Goal: Transaction & Acquisition: Purchase product/service

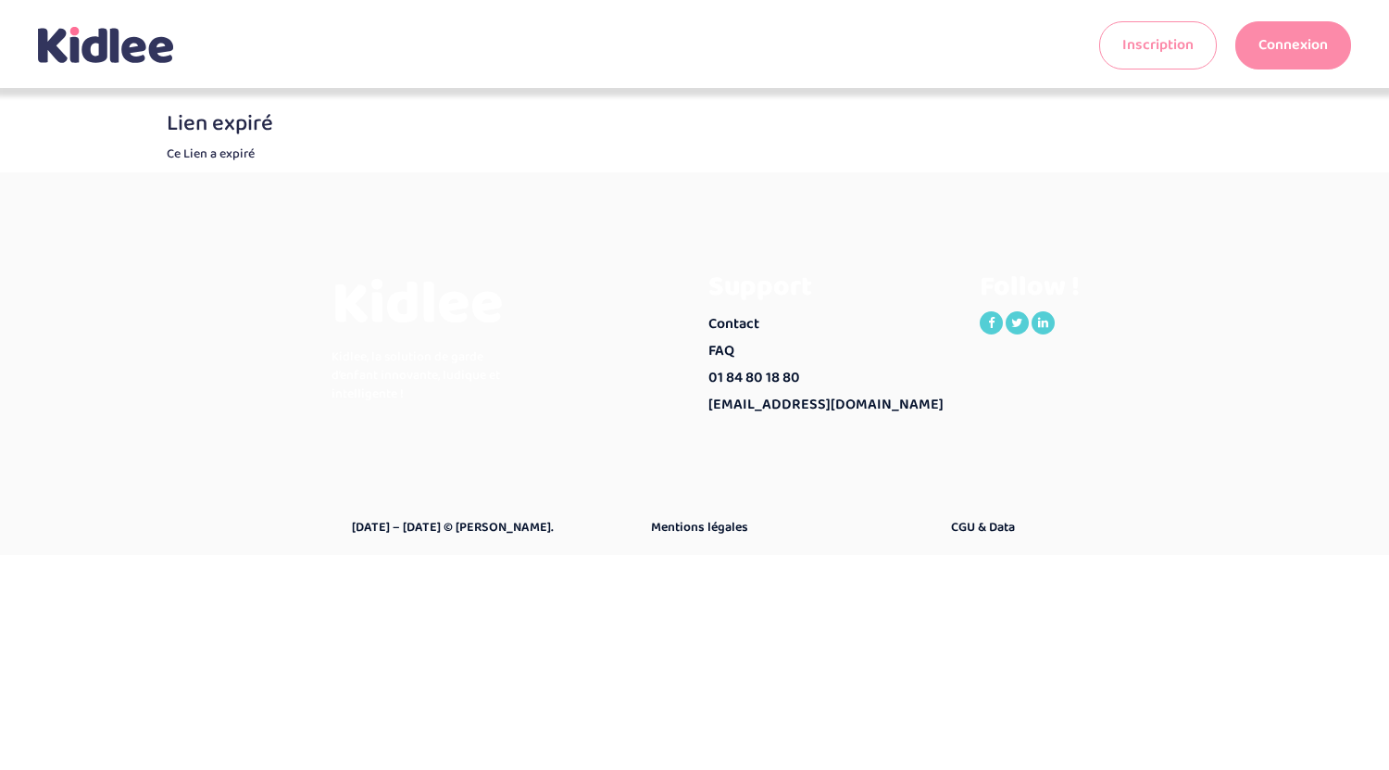
click at [1272, 45] on link "Connexion" at bounding box center [1293, 45] width 116 height 48
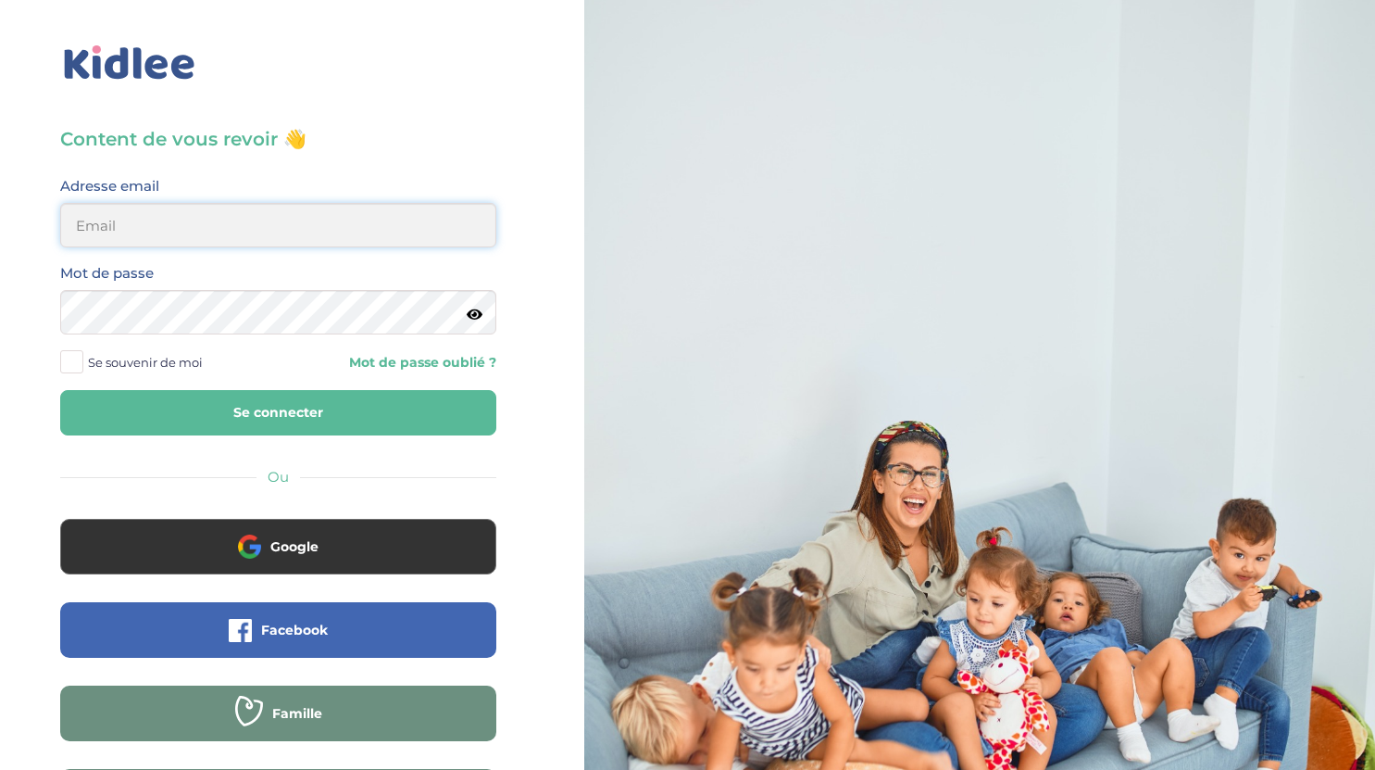
type input "sophie.decarne@gmail.com"
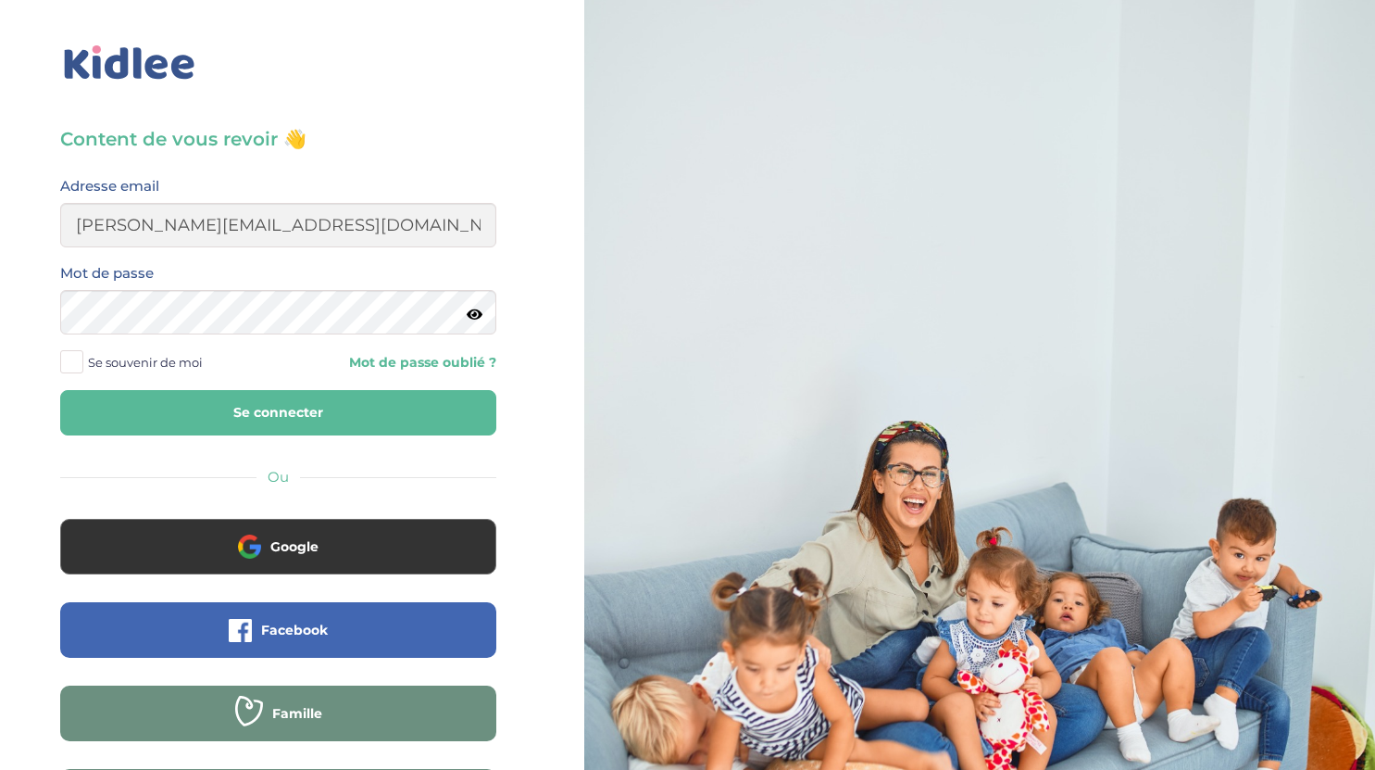
click at [247, 397] on button "Se connecter" at bounding box center [278, 412] width 436 height 45
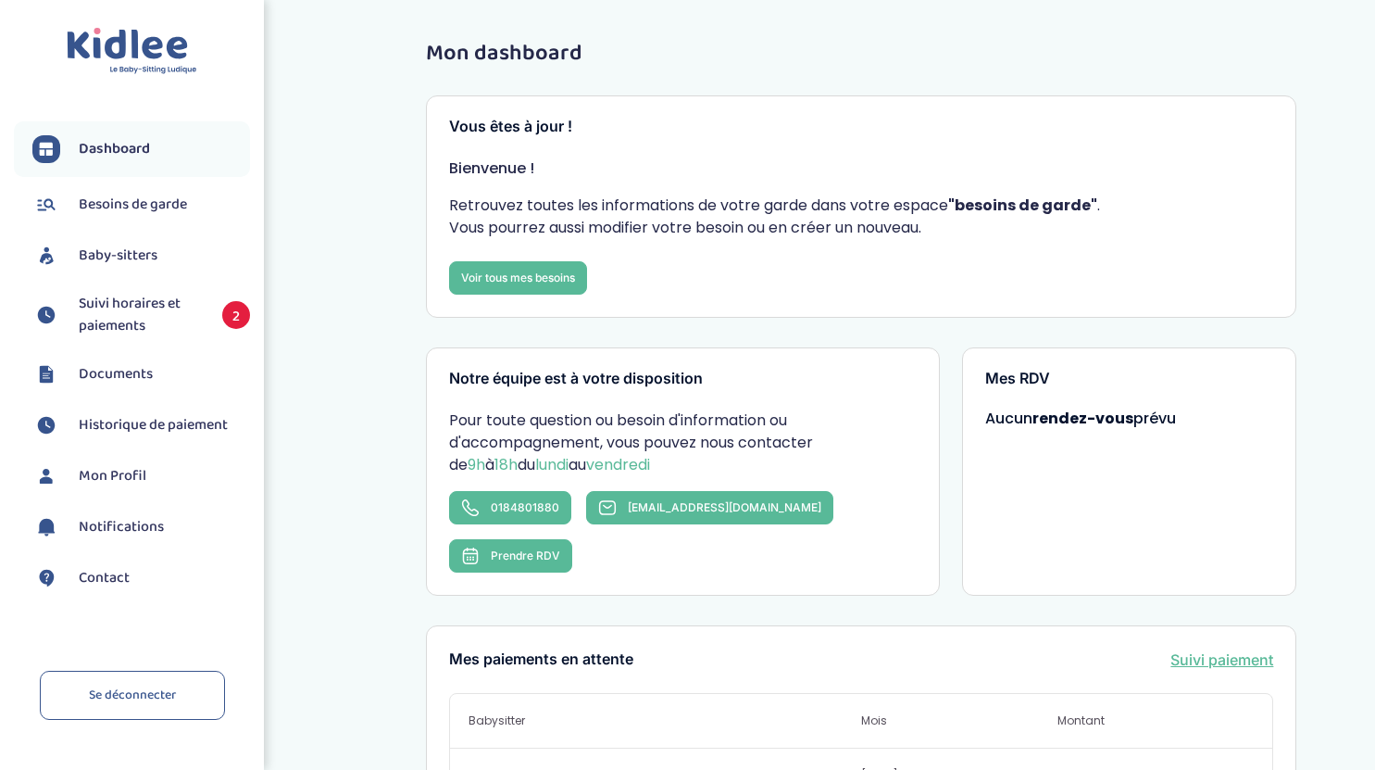
click at [126, 255] on span "Baby-sitters" at bounding box center [118, 255] width 79 height 22
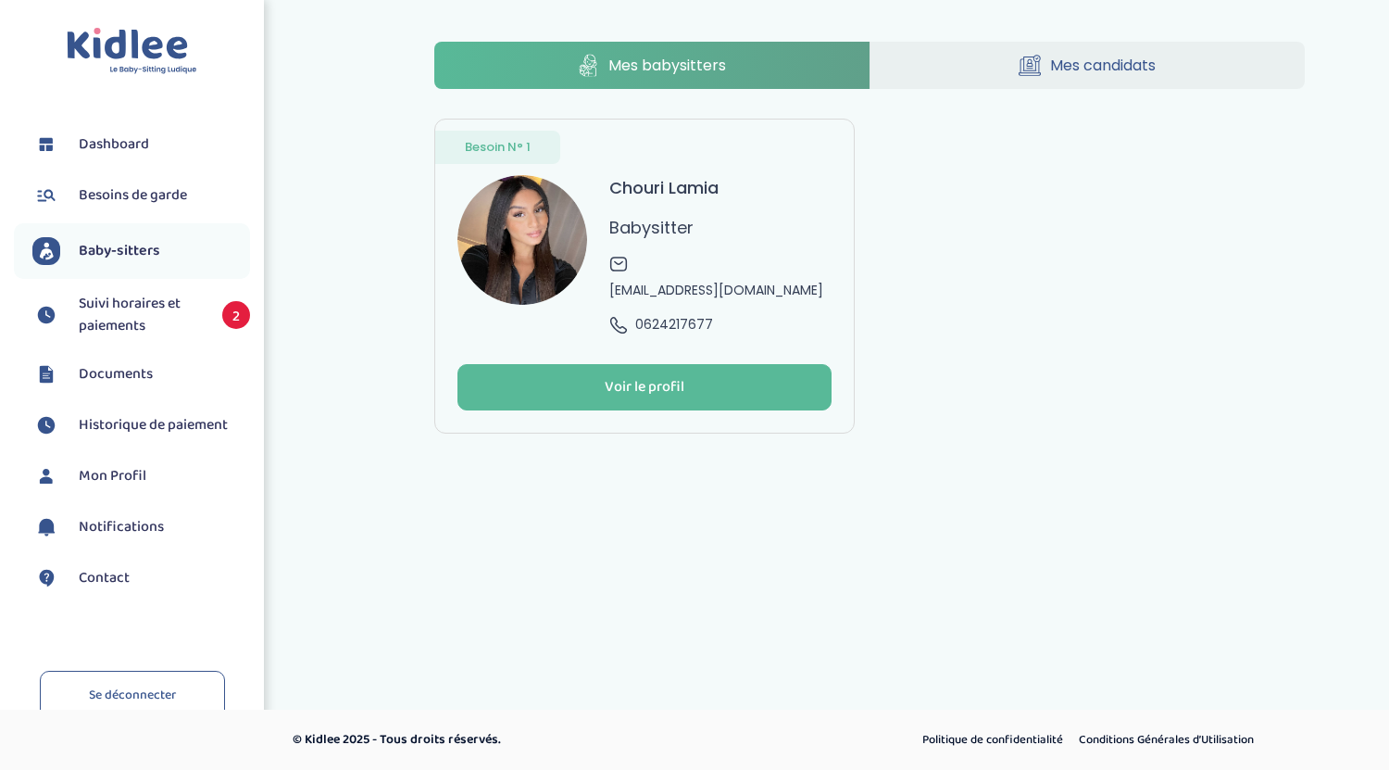
click at [163, 323] on span "Suivi horaires et paiements" at bounding box center [141, 315] width 125 height 44
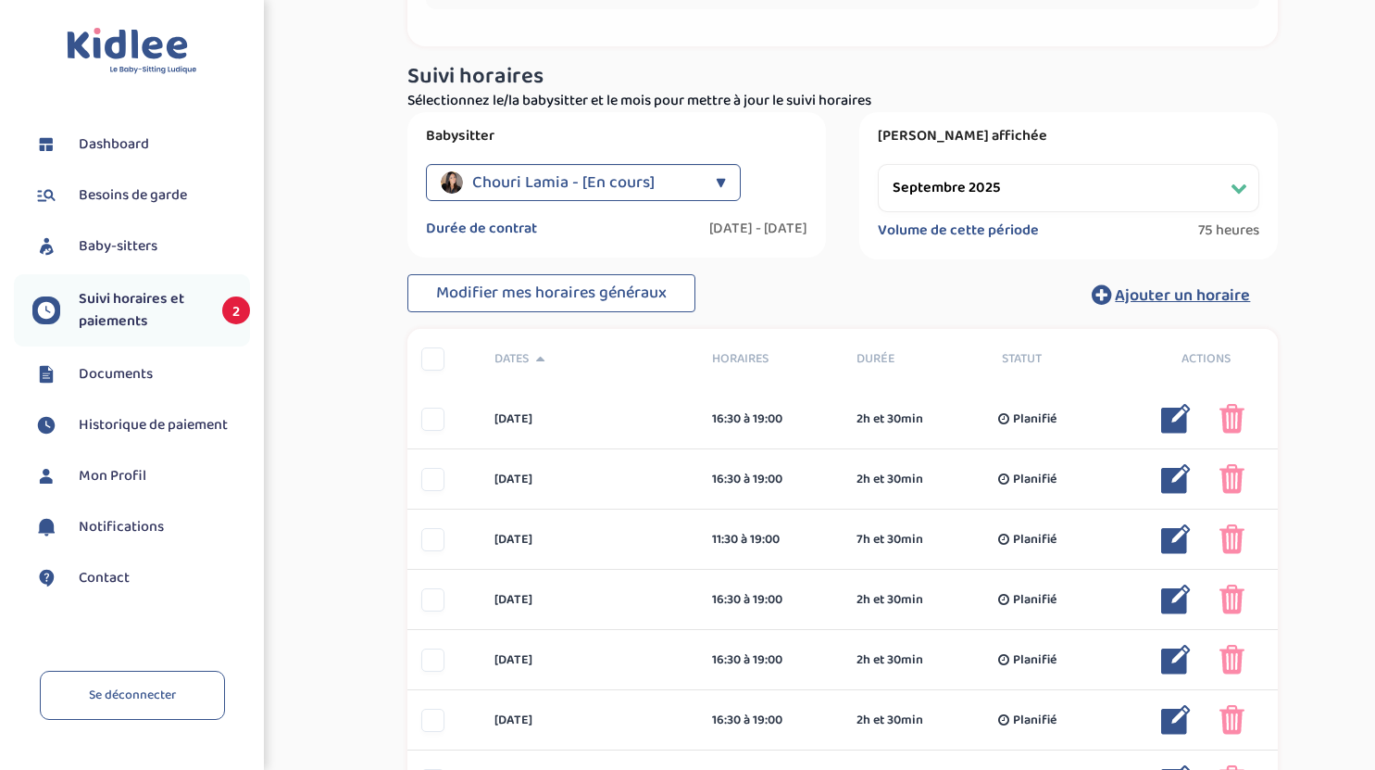
scroll to position [212, 0]
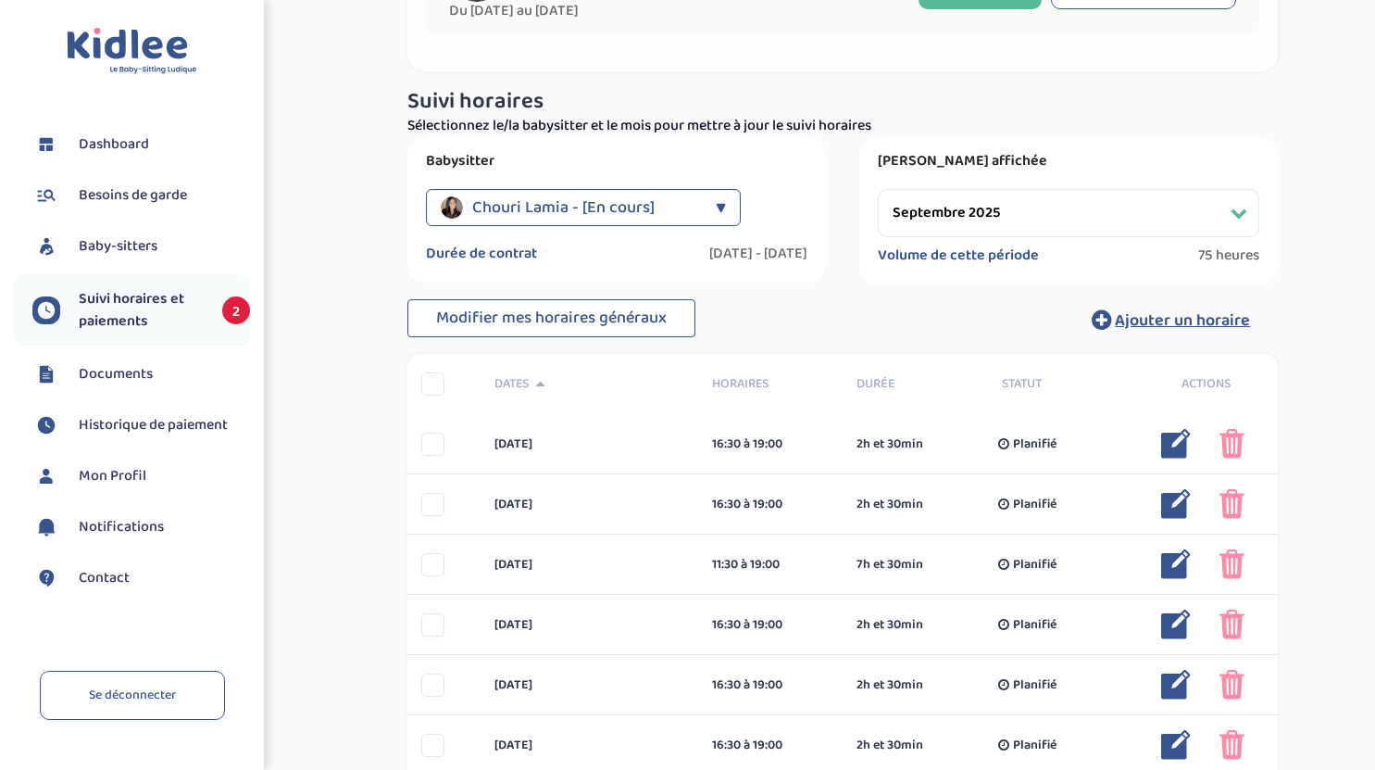
click at [1022, 208] on select "Filtrer par mois août 2025 septembre 2025 octobre 2025 novembre 2025 décembre 2…" at bounding box center [1069, 213] width 382 height 48
click at [878, 189] on select "Filtrer par mois août 2025 septembre 2025 octobre 2025 novembre 2025 décembre 2…" at bounding box center [1069, 213] width 382 height 48
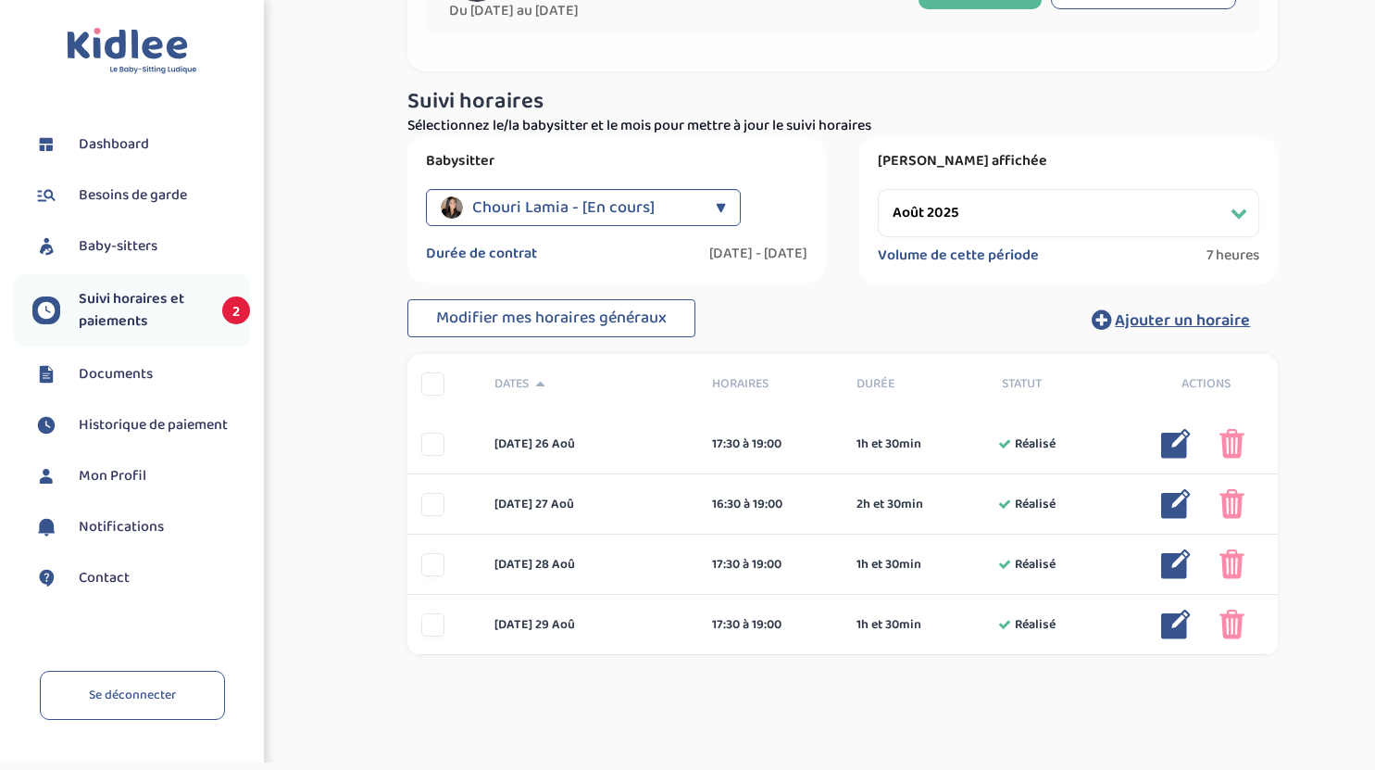
click at [959, 202] on select "Filtrer par mois août 2025 septembre 2025 octobre 2025 novembre 2025 décembre 2…" at bounding box center [1069, 213] width 382 height 48
select select "septembre 2025"
click at [878, 189] on select "Filtrer par mois août 2025 septembre 2025 octobre 2025 novembre 2025 décembre 2…" at bounding box center [1069, 213] width 382 height 48
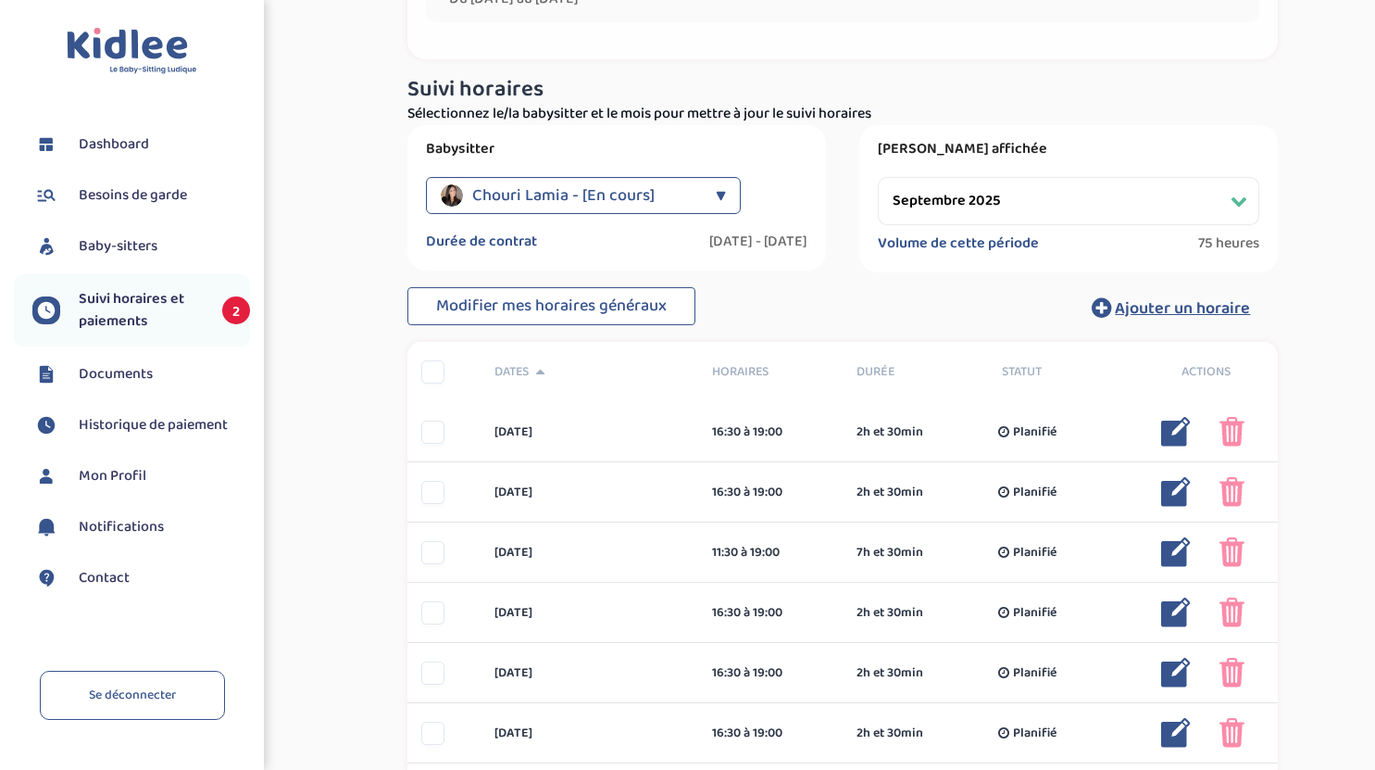
scroll to position [0, 0]
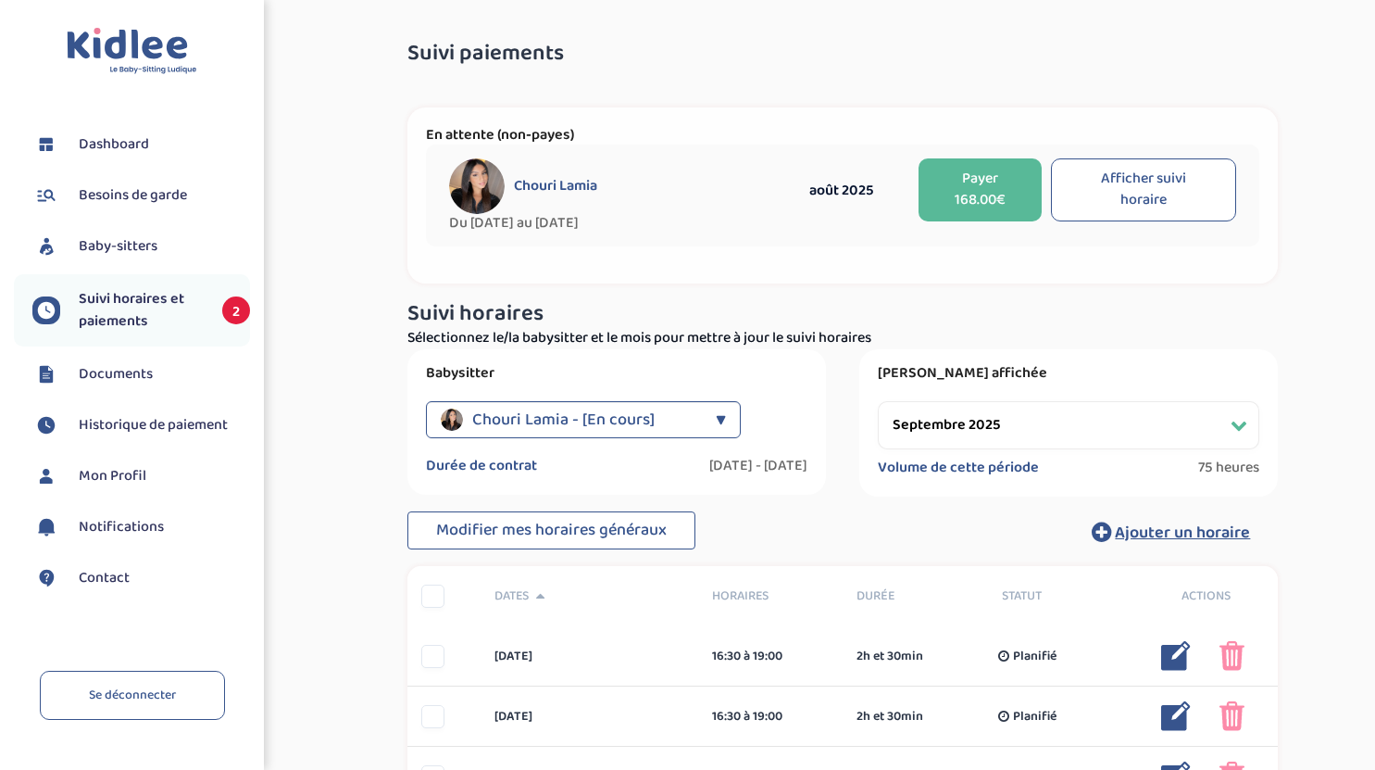
click at [174, 297] on span "Suivi horaires et paiements" at bounding box center [141, 310] width 125 height 44
select select "septembre 2025"
click at [955, 188] on button "Payer 168.00€" at bounding box center [980, 189] width 123 height 63
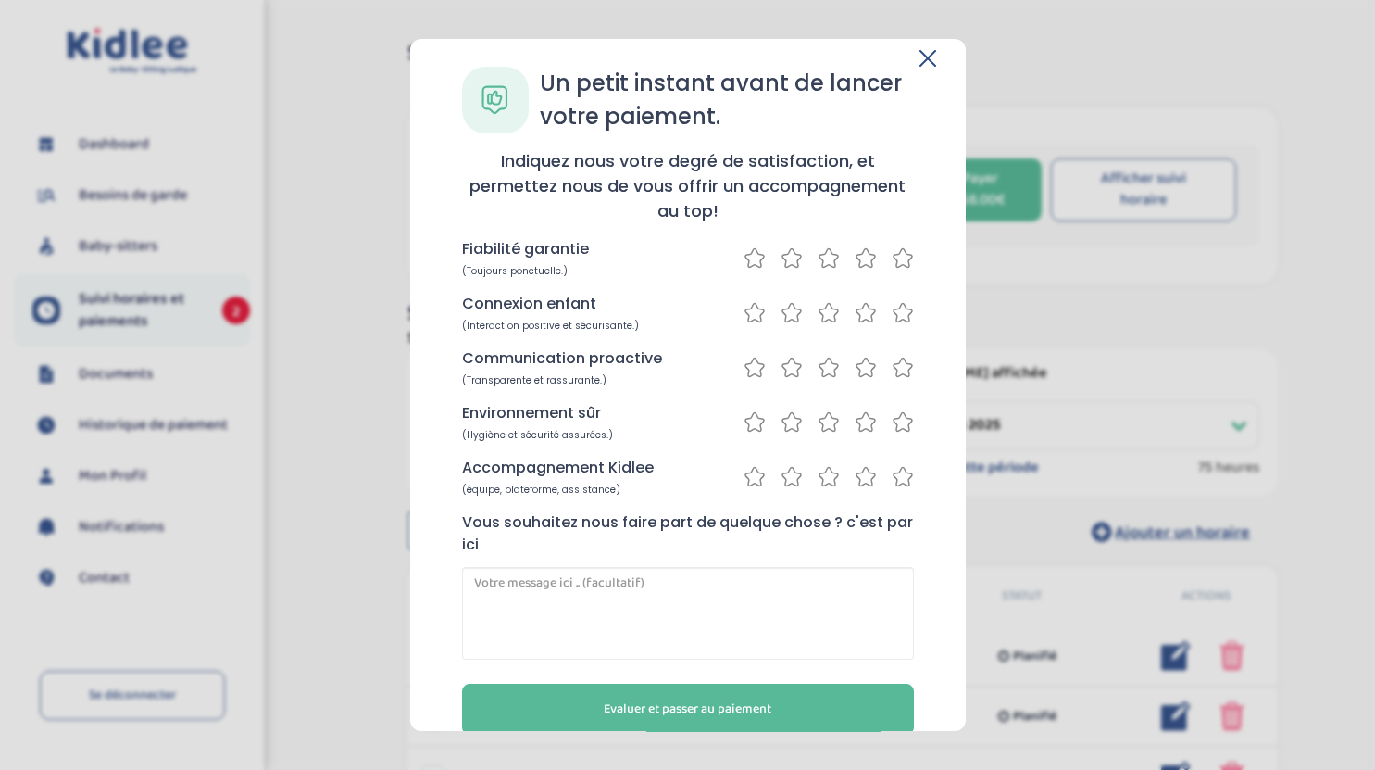
scroll to position [19, 0]
click at [898, 251] on icon at bounding box center [903, 256] width 22 height 23
click at [897, 320] on icon at bounding box center [903, 311] width 22 height 23
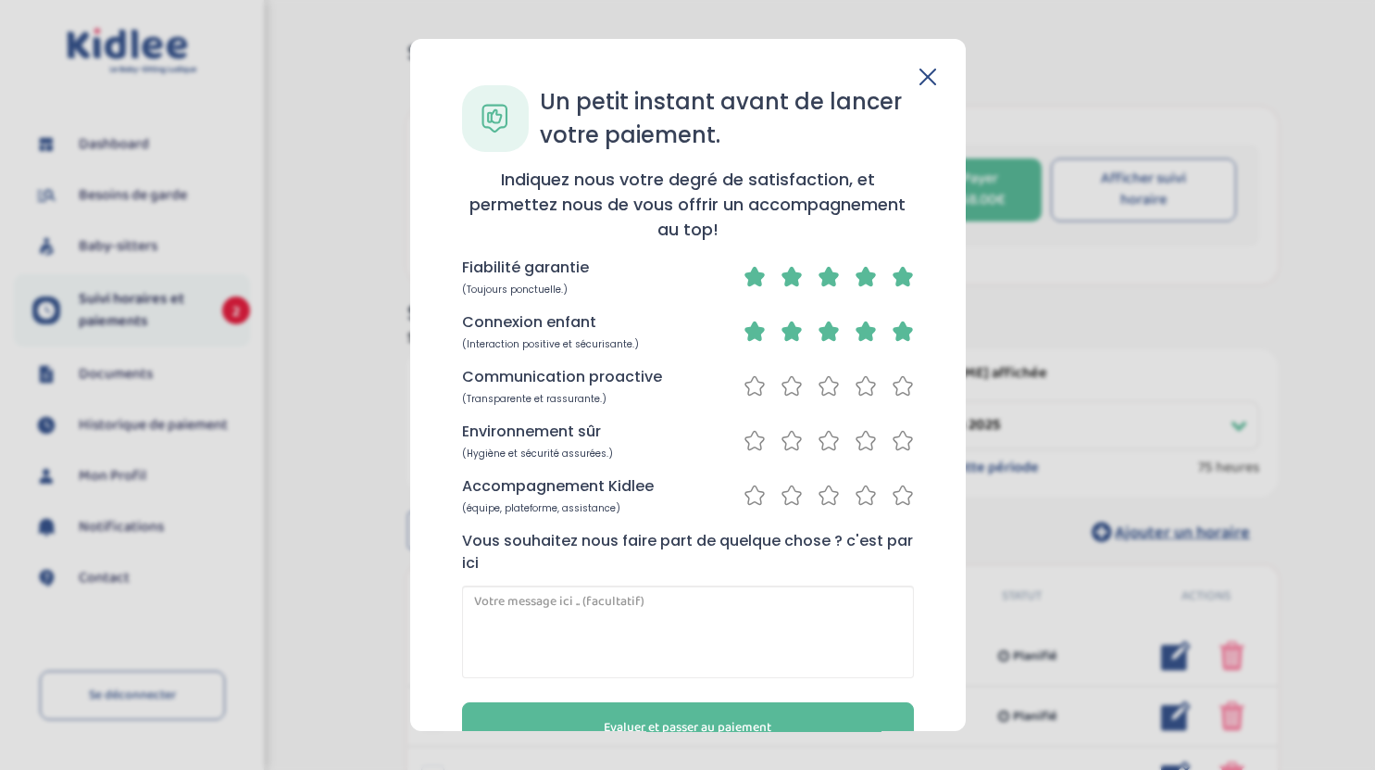
scroll to position [1, 0]
click at [894, 380] on icon at bounding box center [903, 384] width 19 height 19
click at [883, 434] on div at bounding box center [829, 439] width 170 height 23
click at [892, 438] on icon at bounding box center [903, 439] width 22 height 23
click at [899, 503] on icon at bounding box center [903, 493] width 22 height 23
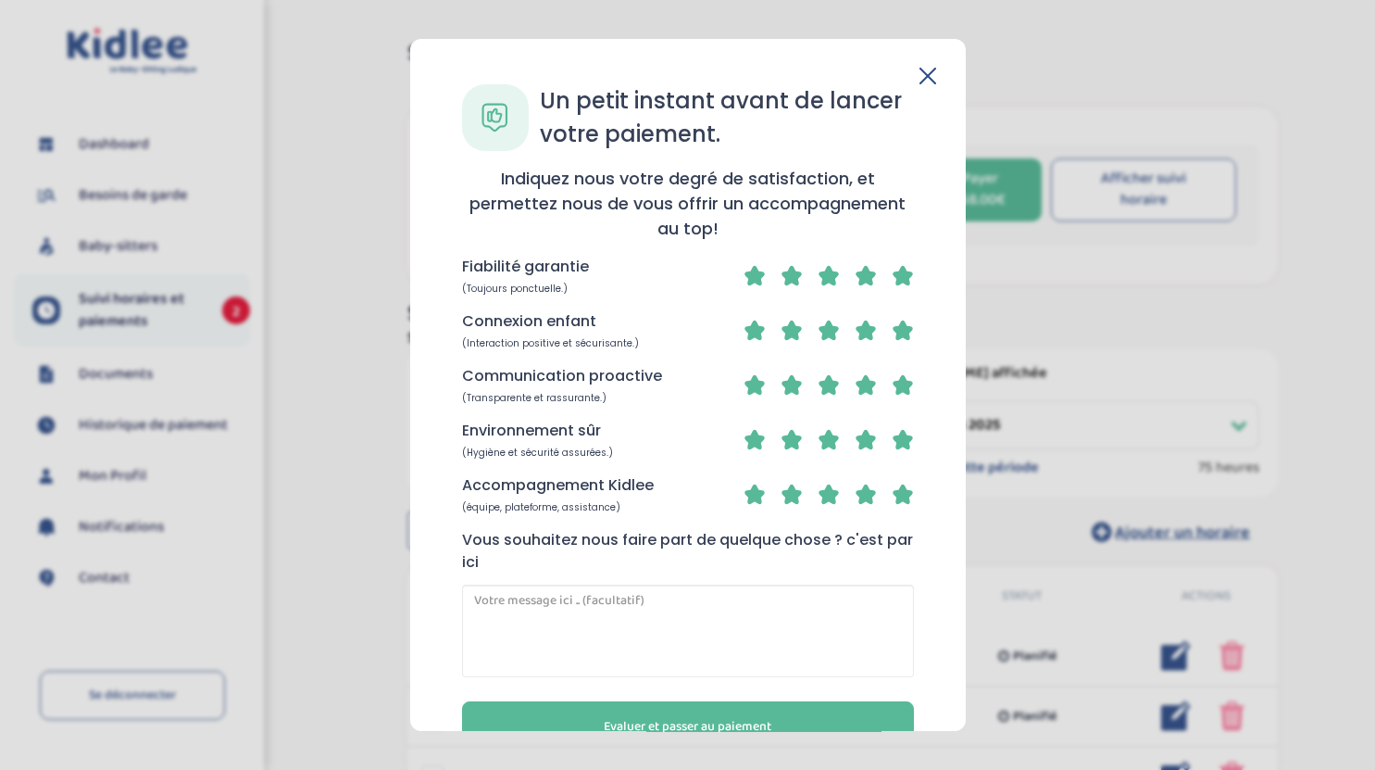
scroll to position [51, 0]
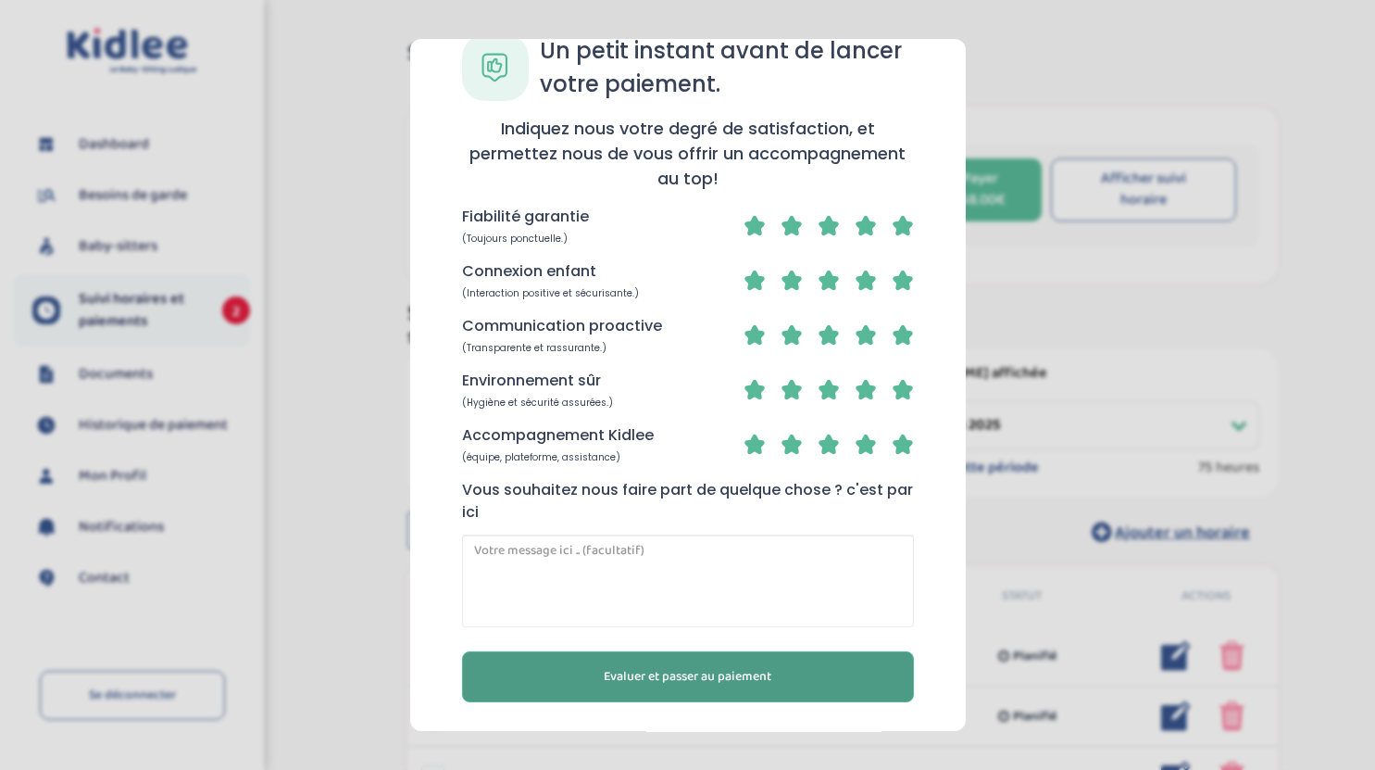
click at [762, 684] on span "Evaluer et passer au paiement" at bounding box center [688, 676] width 168 height 19
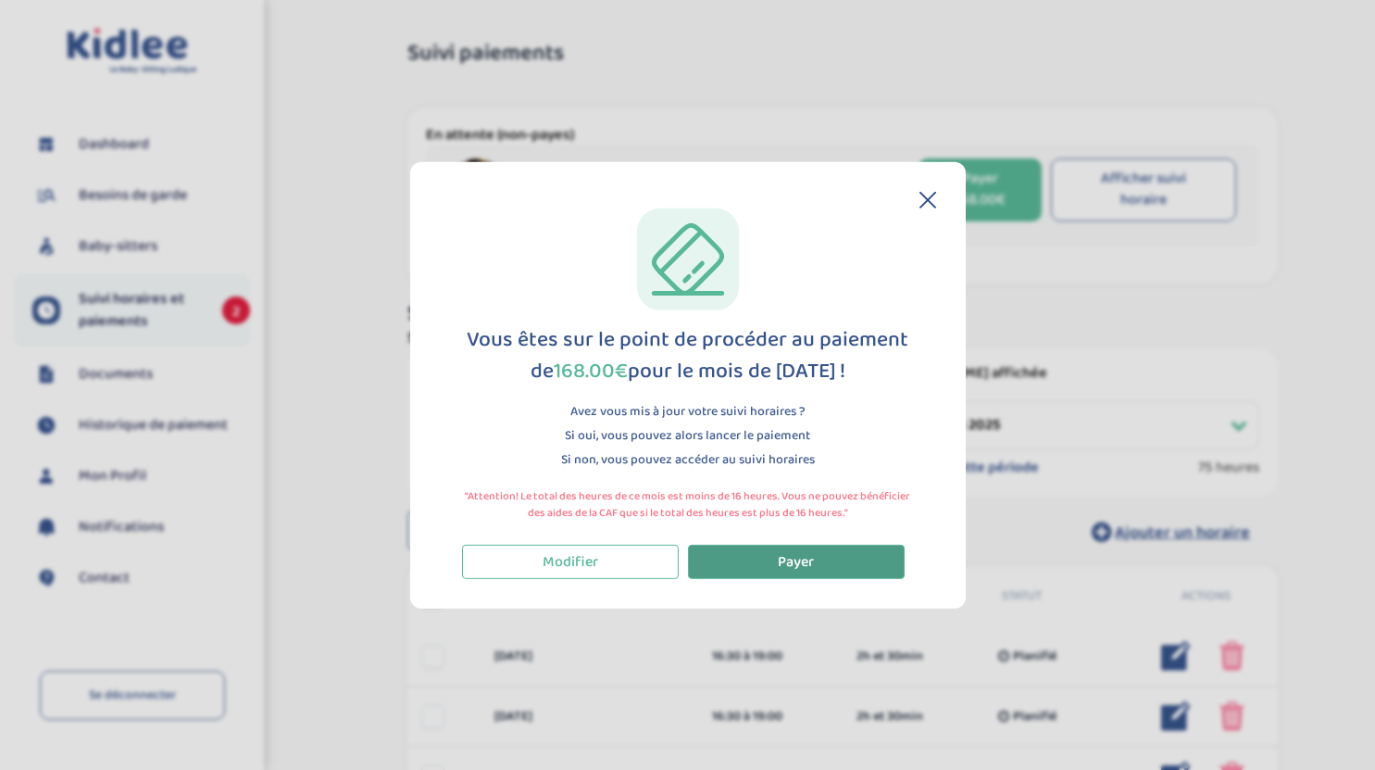
click at [745, 570] on button "Payer" at bounding box center [796, 561] width 217 height 34
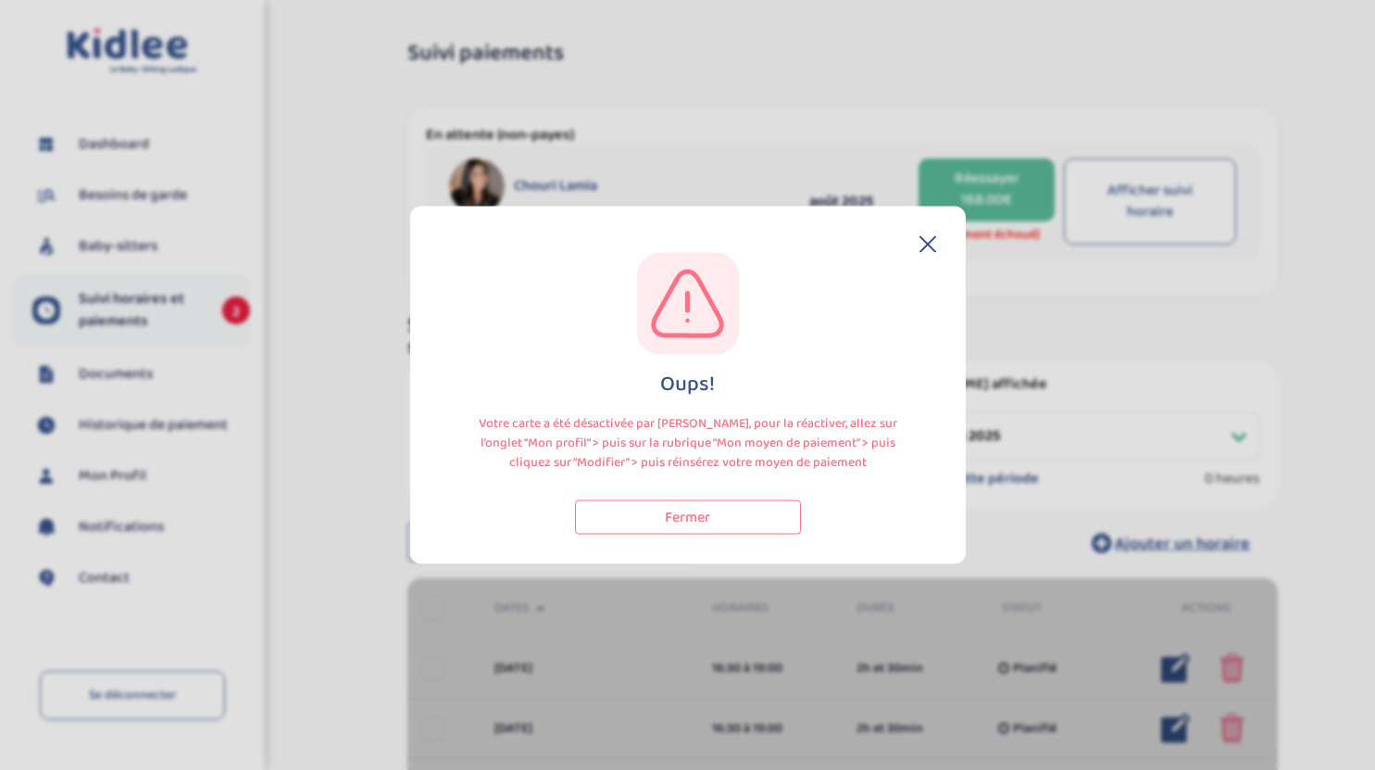
select select "septembre 2025"
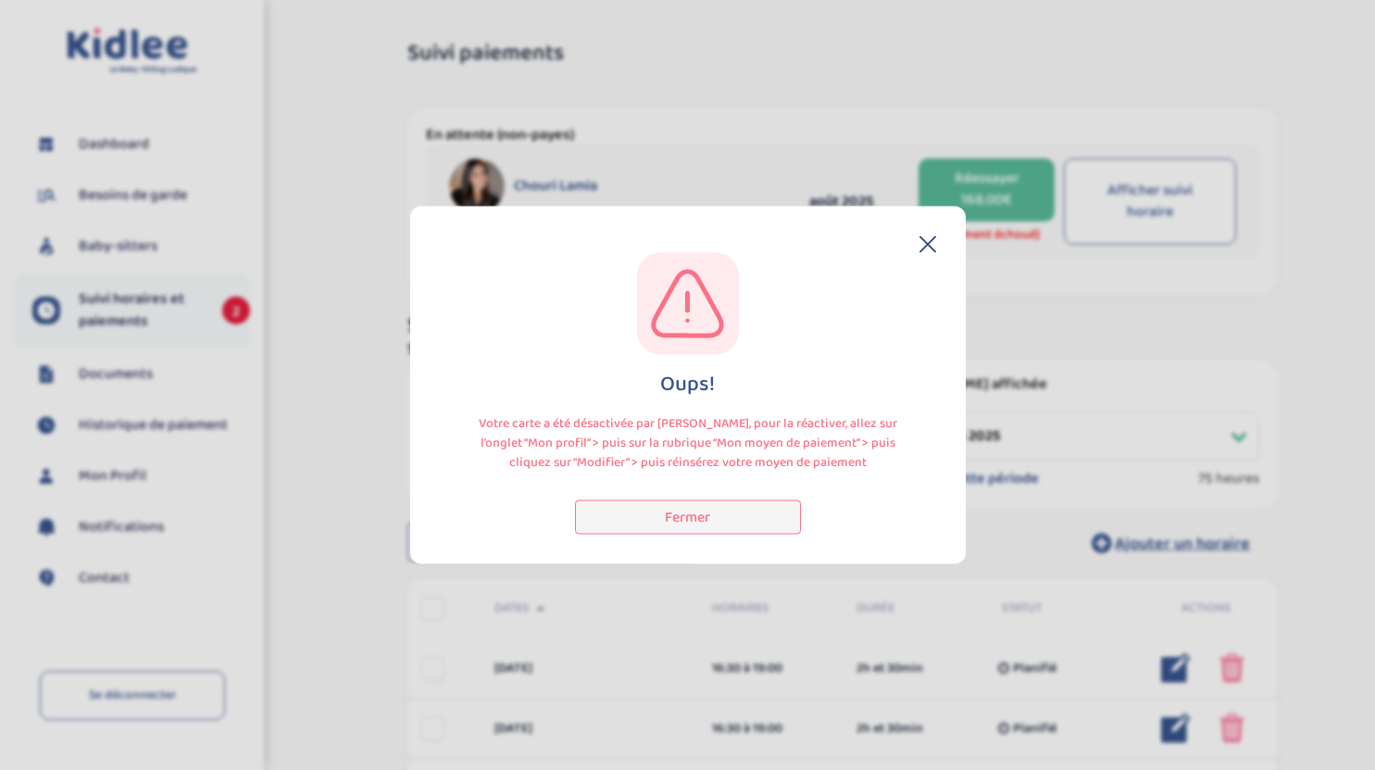
click at [709, 521] on button "Fermer" at bounding box center [688, 517] width 226 height 34
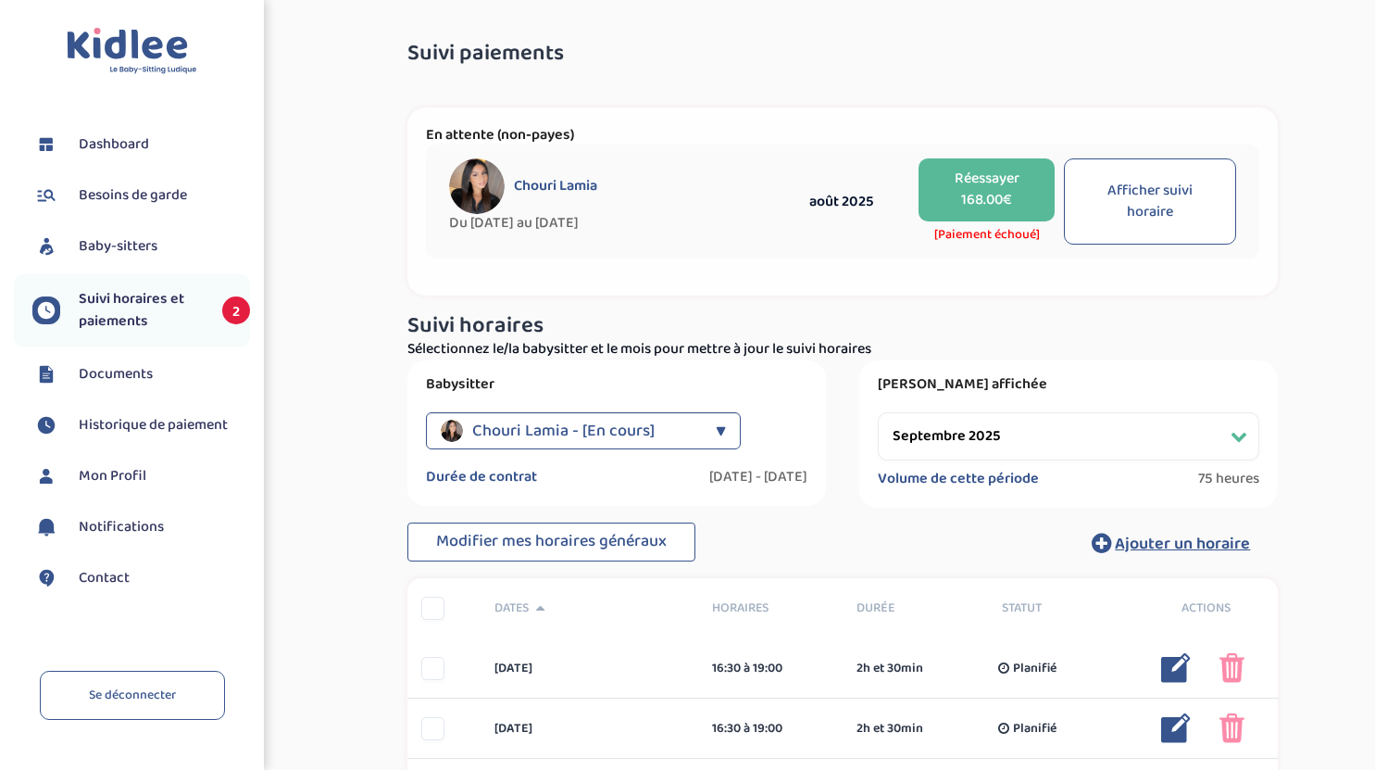
click at [110, 472] on span "Mon Profil" at bounding box center [113, 476] width 68 height 22
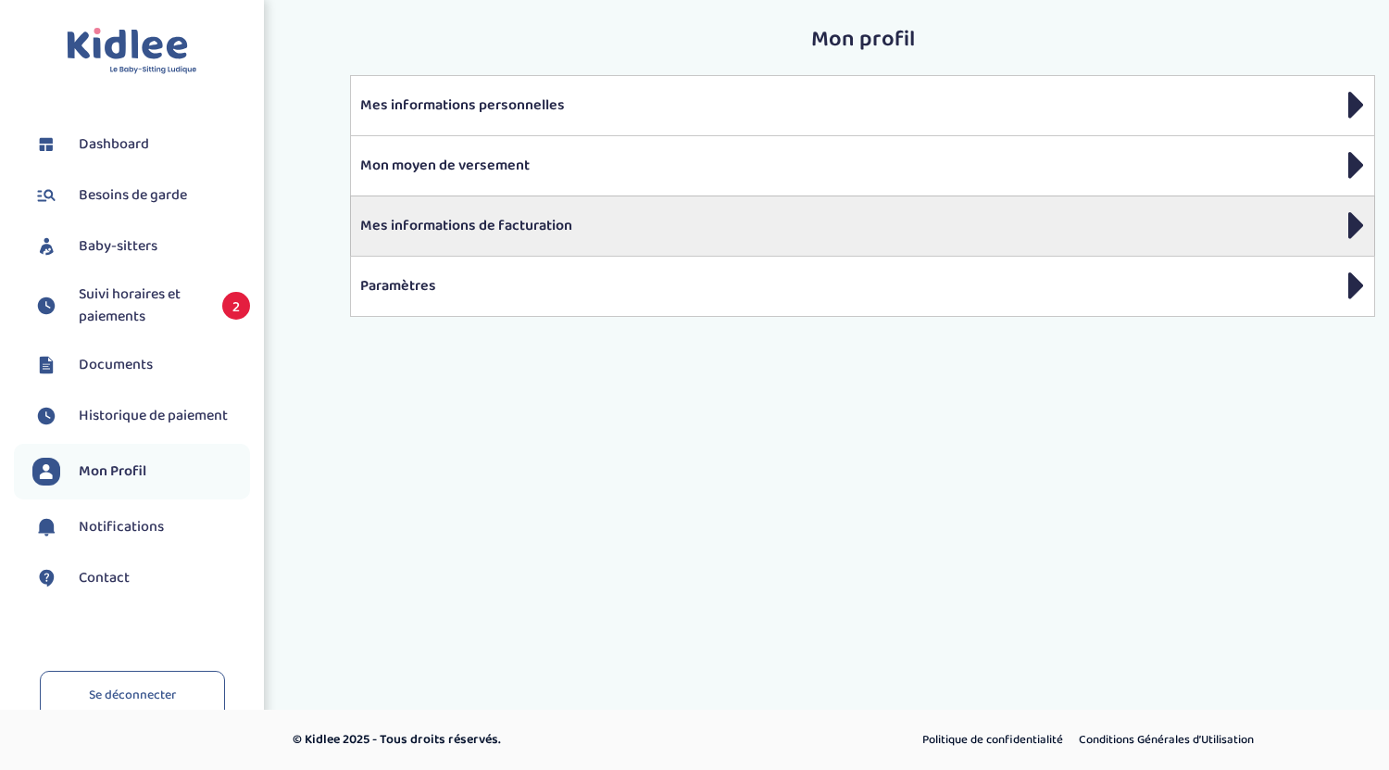
click at [527, 227] on p "Mes informations de facturation" at bounding box center [862, 226] width 1005 height 22
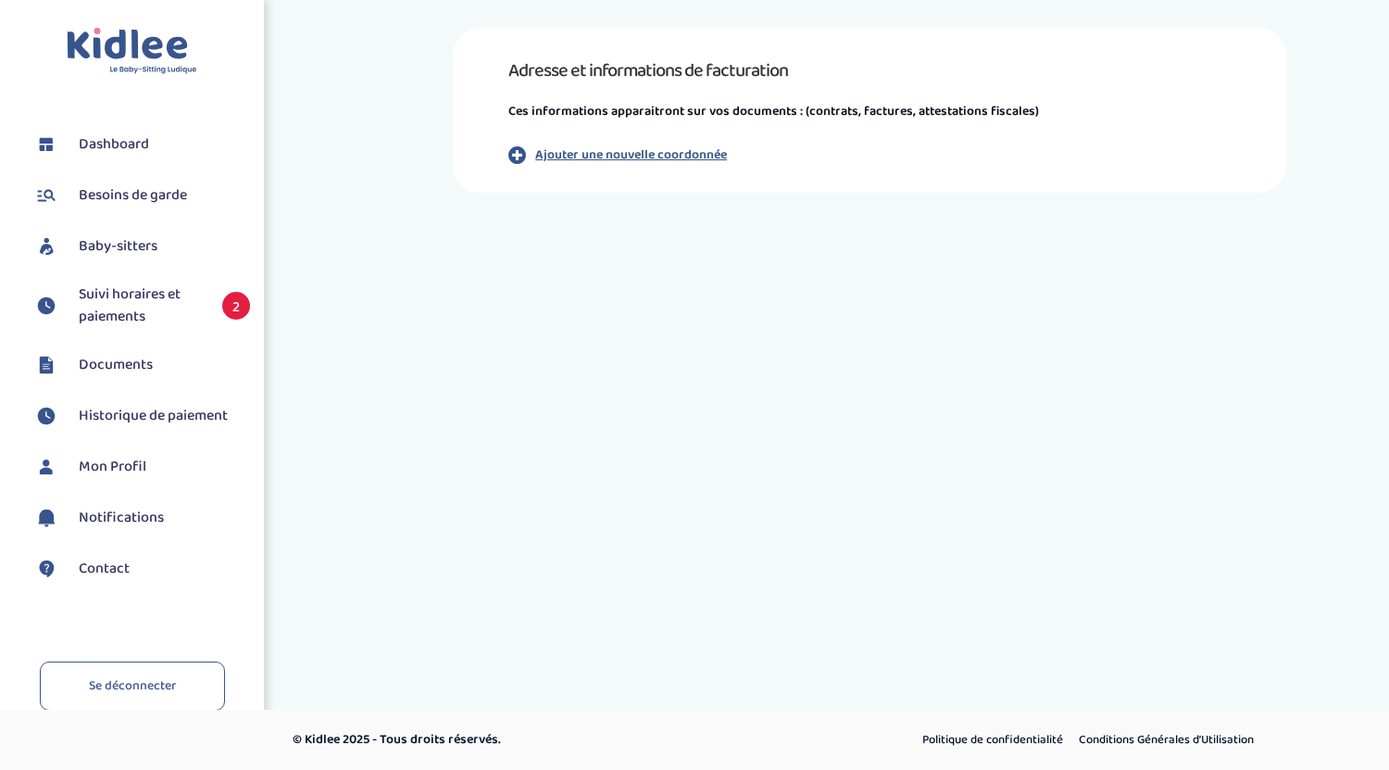
click at [131, 476] on span "Mon Profil" at bounding box center [113, 467] width 68 height 22
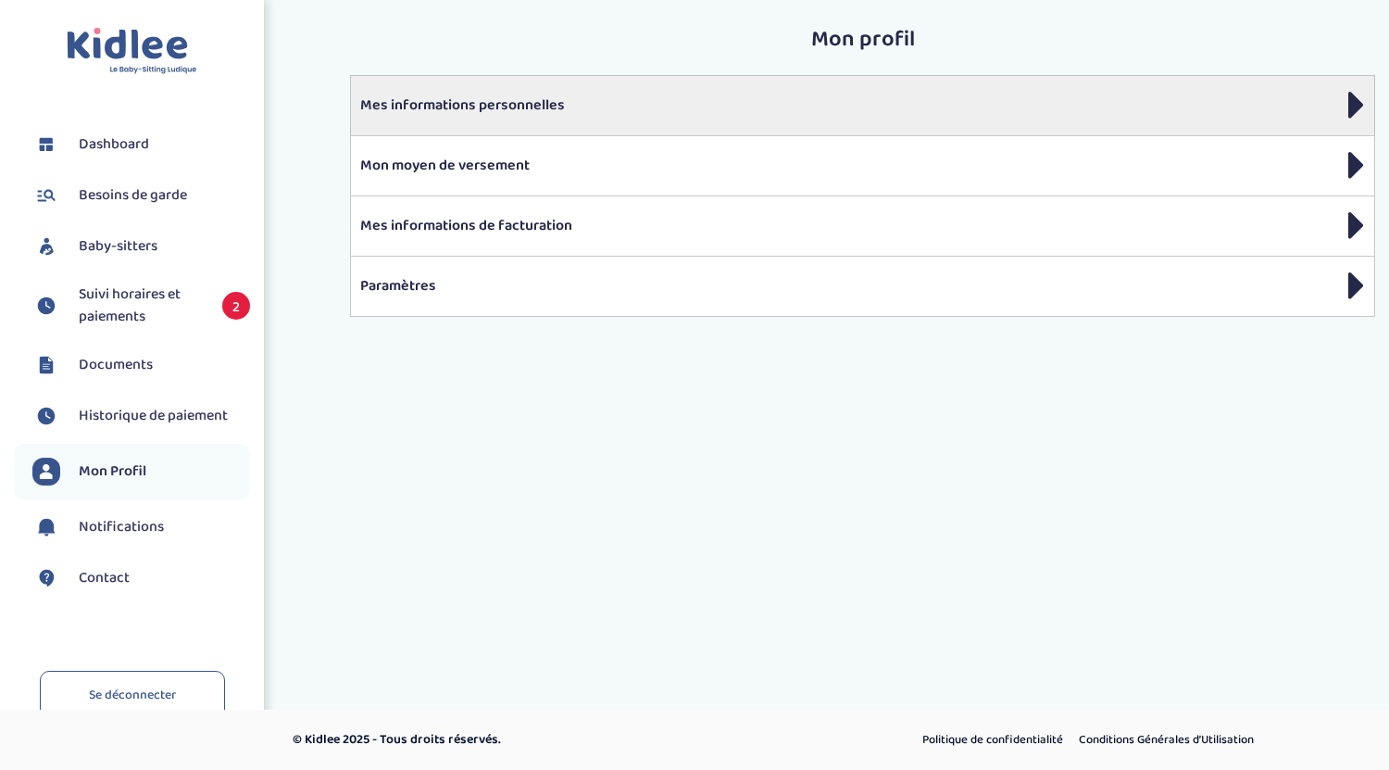
click at [517, 84] on div "Mes informations personnelles" at bounding box center [862, 105] width 1025 height 60
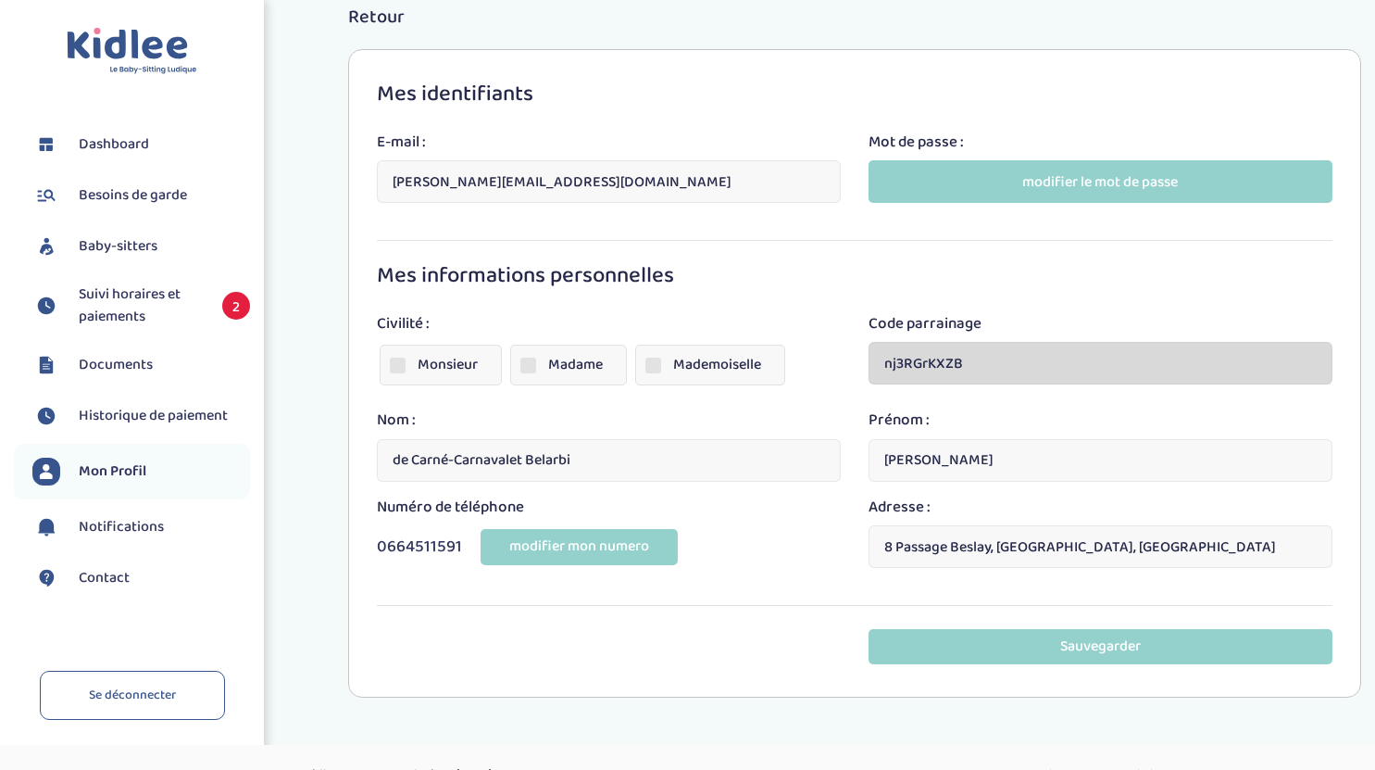
scroll to position [81, 0]
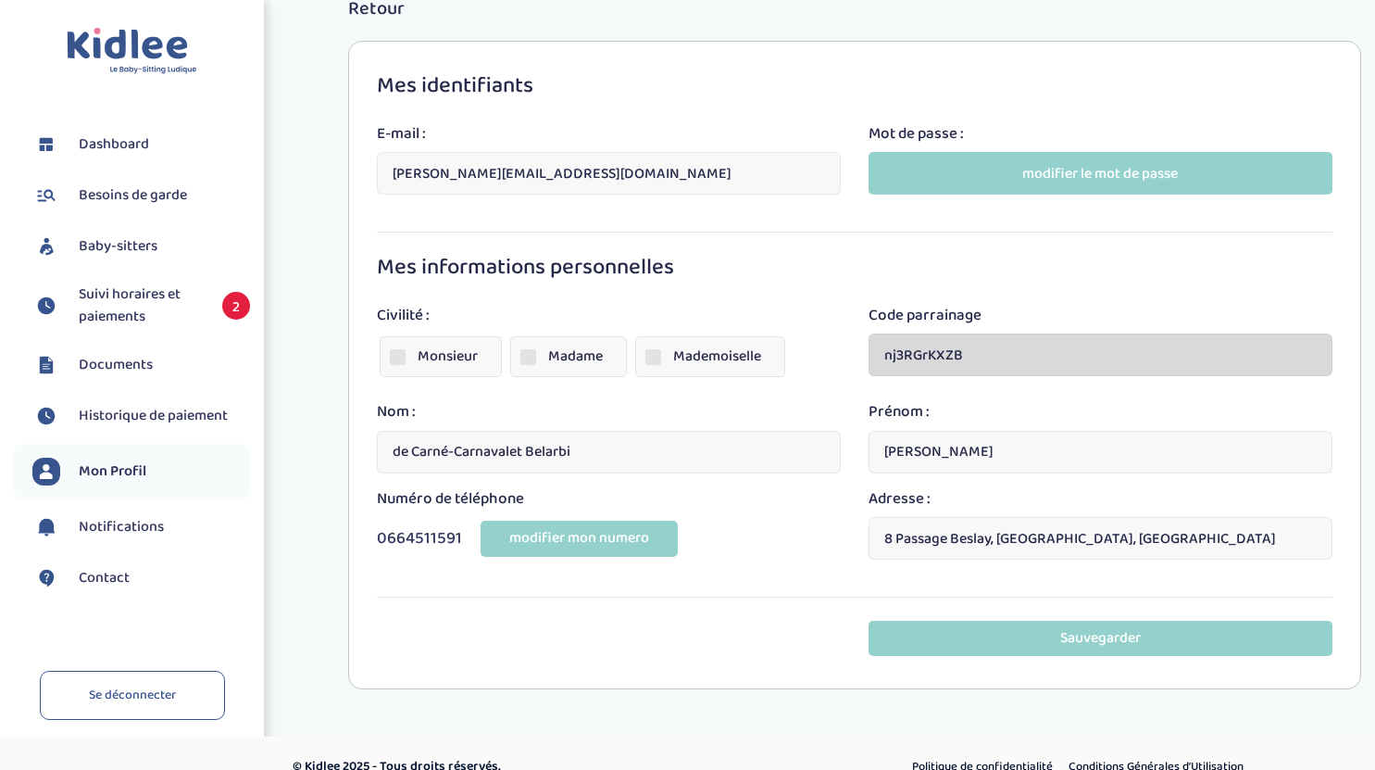
click at [523, 350] on span at bounding box center [528, 357] width 16 height 16
click at [0, 0] on input "Madame" at bounding box center [0, 0] width 0 height 0
click at [620, 455] on input "de Carné-Carnavalet Belarbi" at bounding box center [609, 452] width 464 height 43
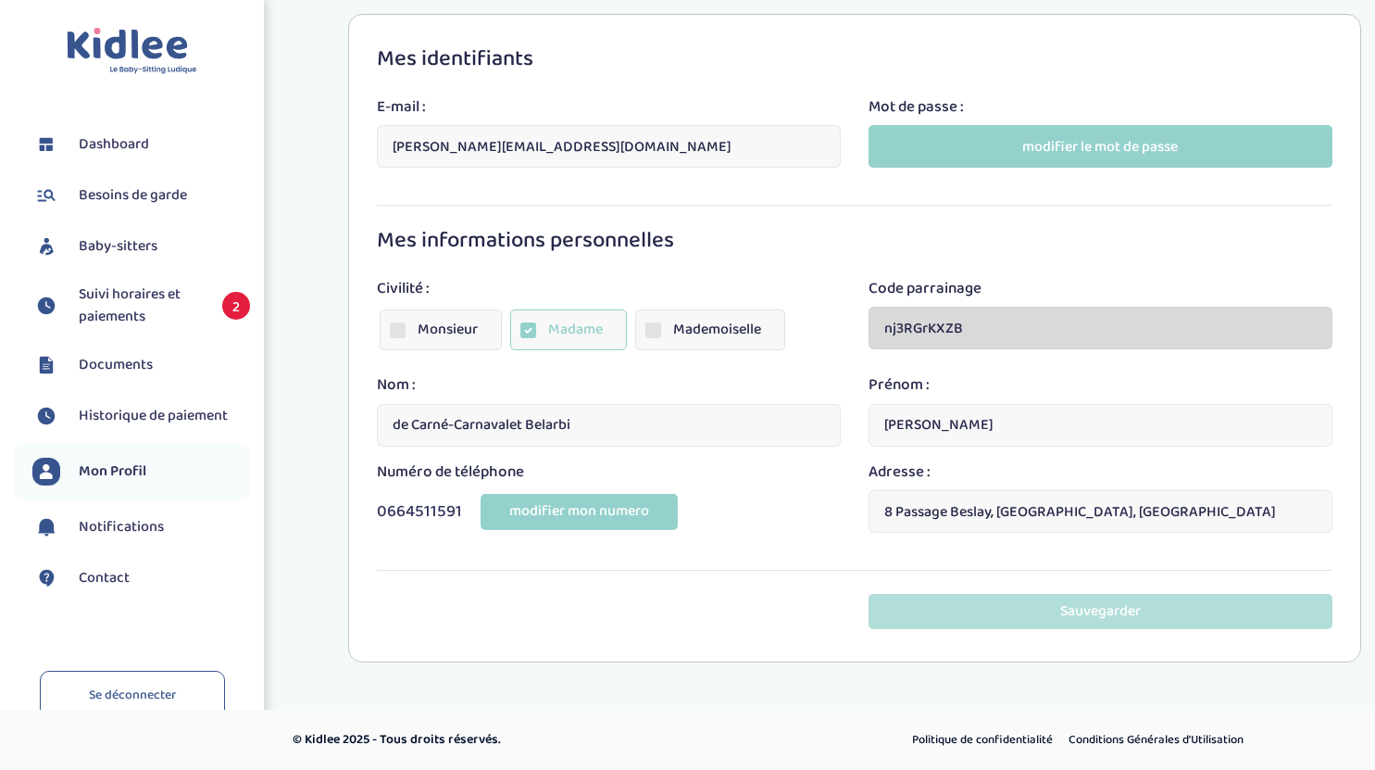
click at [962, 611] on button "Sauvegarder" at bounding box center [1101, 611] width 464 height 34
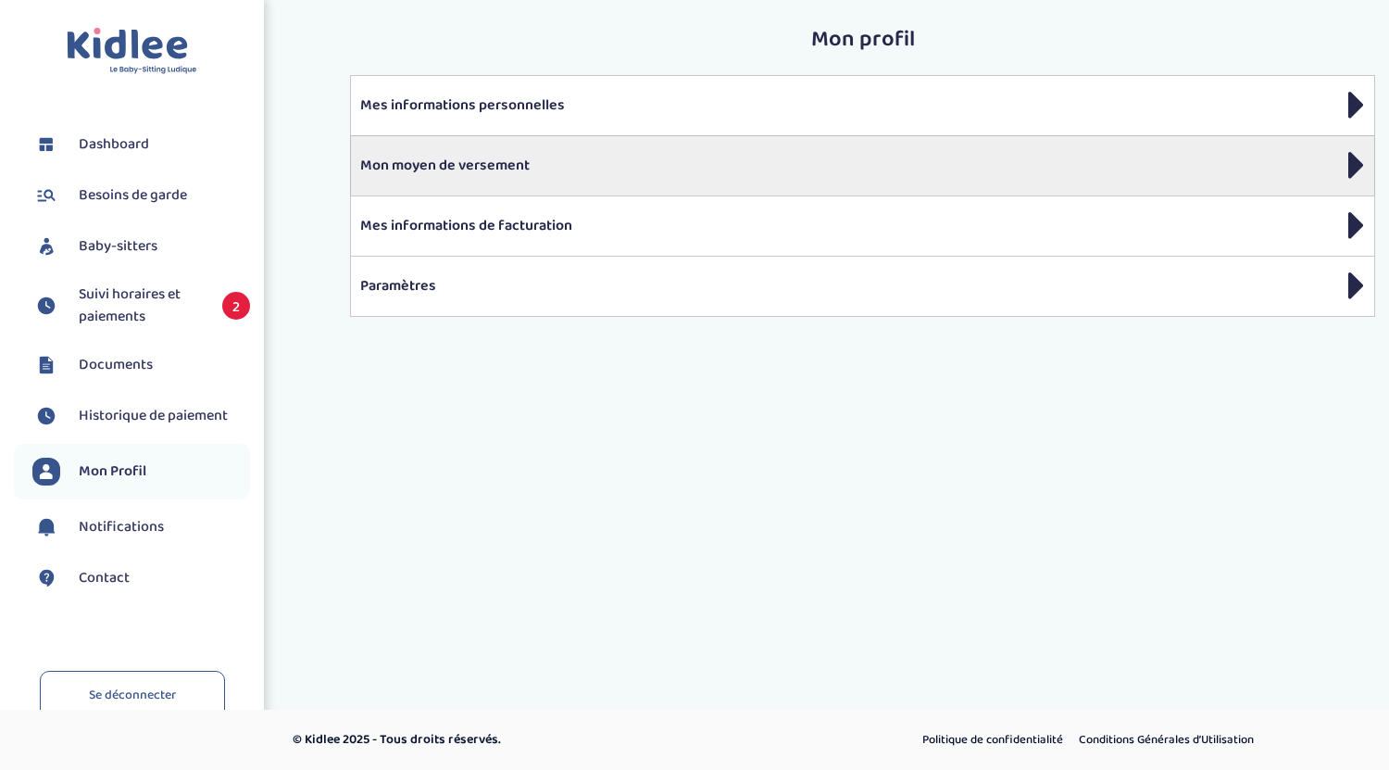
click at [767, 182] on div "Mon moyen de versement" at bounding box center [862, 165] width 1025 height 60
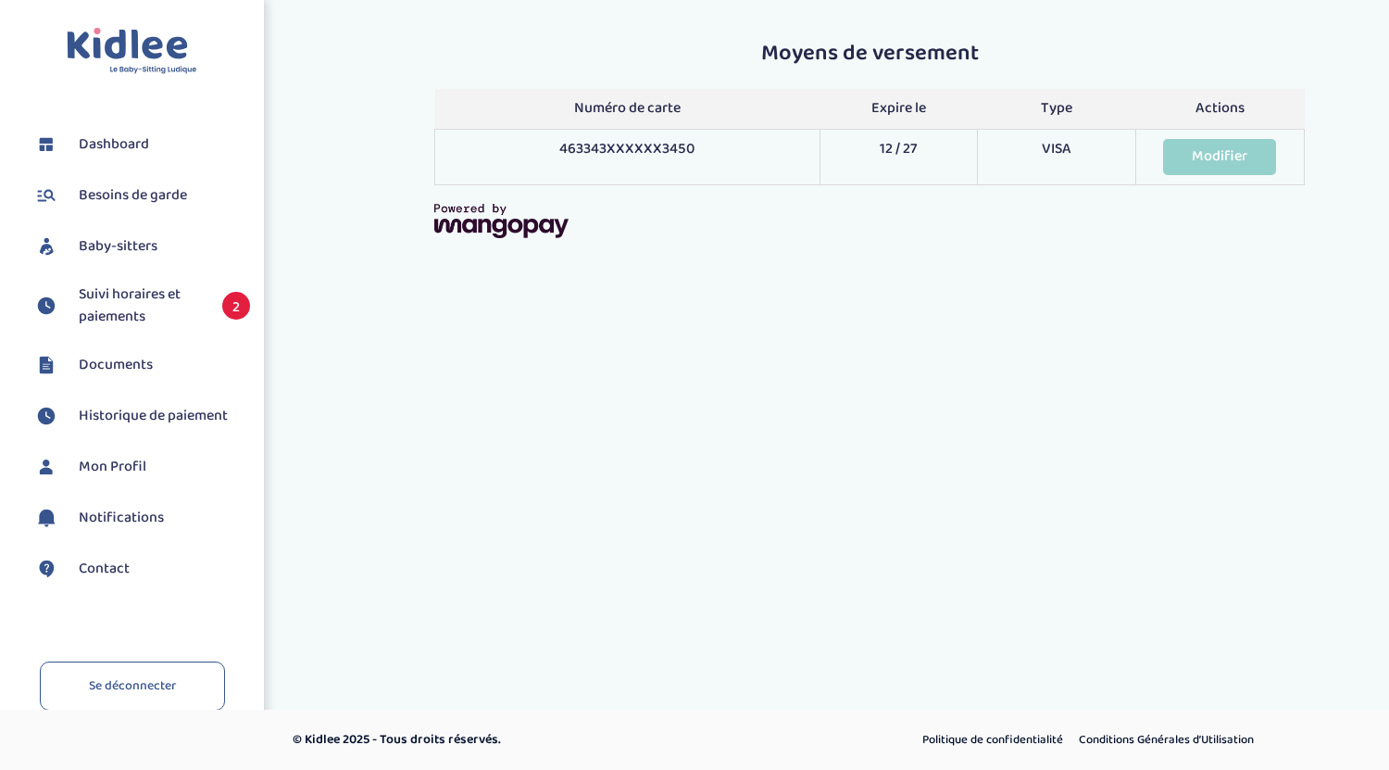
click at [1136, 178] on td "Modifier" at bounding box center [1219, 158] width 169 height 56
click at [1179, 160] on link "Modifier" at bounding box center [1219, 157] width 113 height 36
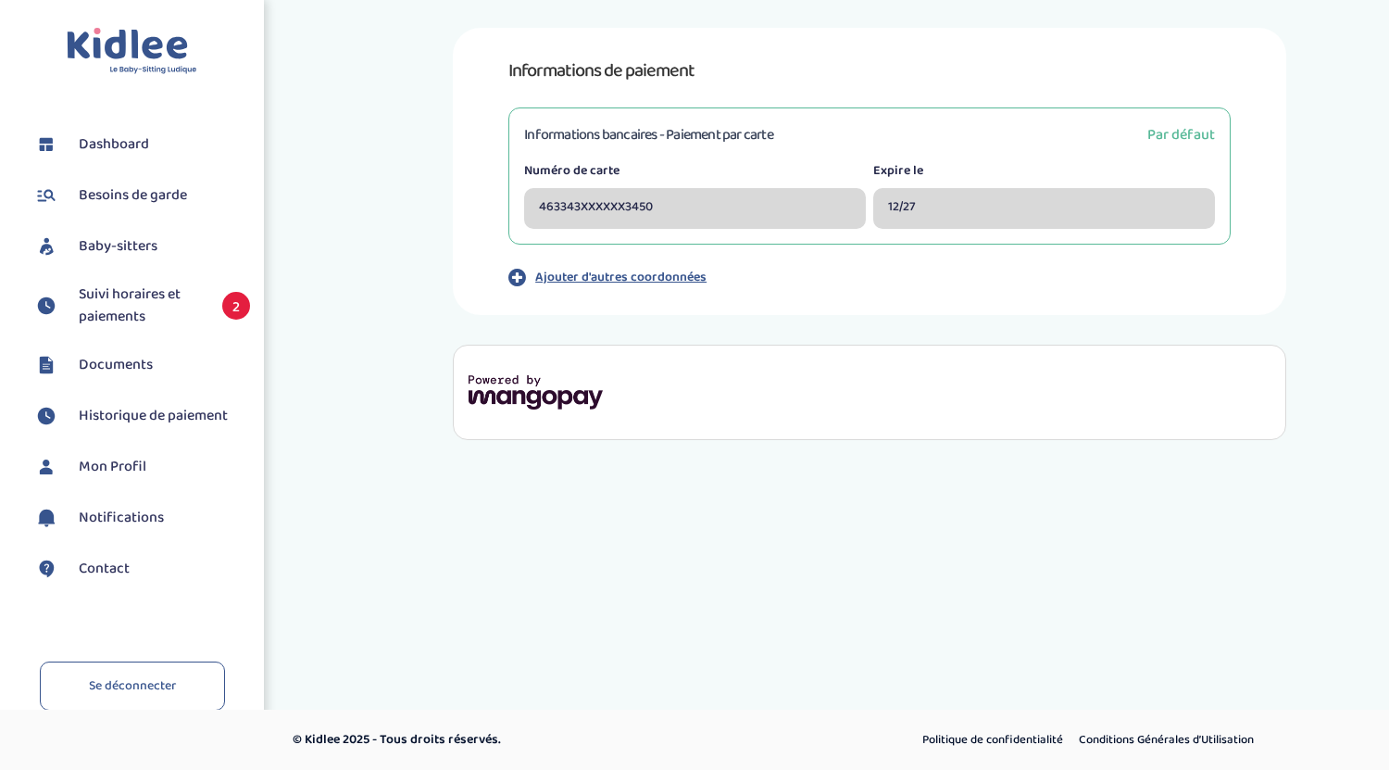
click at [645, 282] on p "Ajouter d'autres coordonnées" at bounding box center [620, 277] width 171 height 19
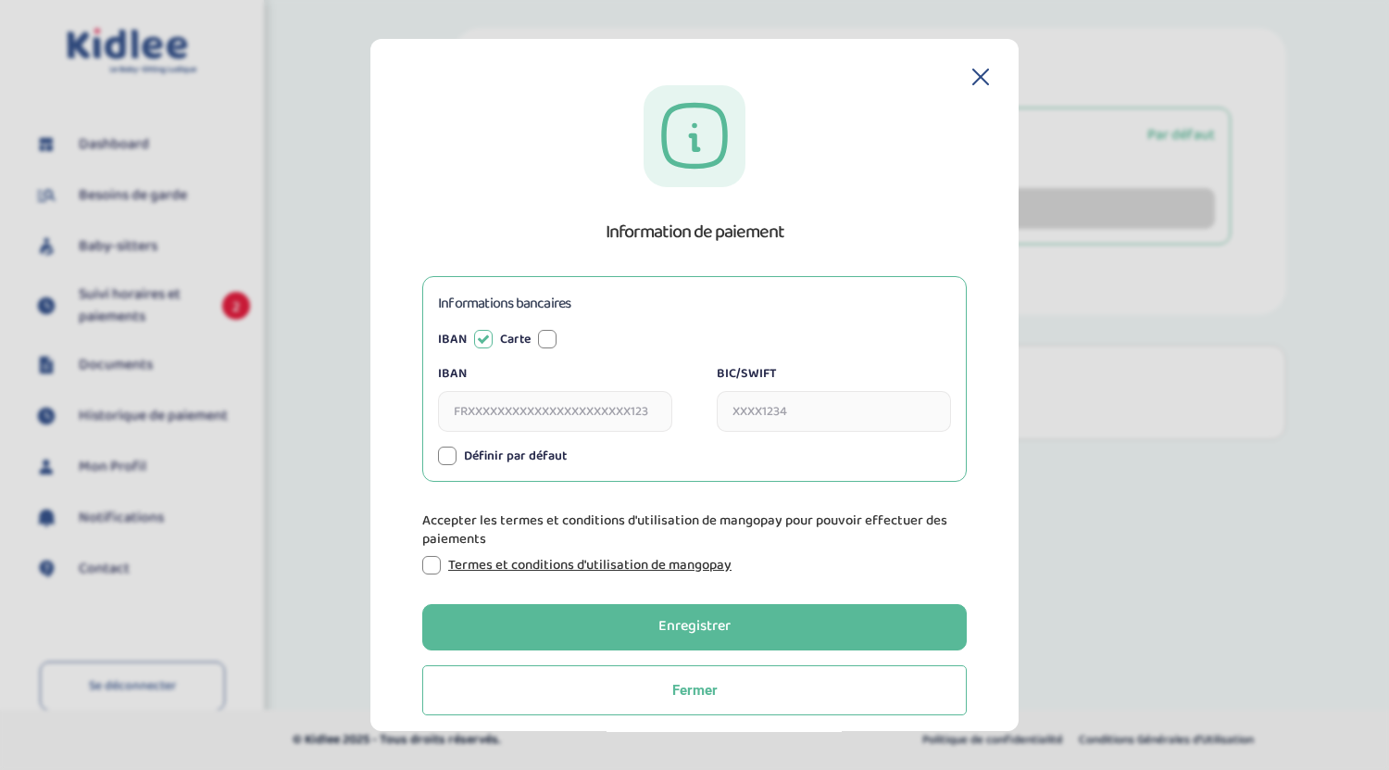
click at [847, 249] on div "Information de paiement Informations bancaires IBAN Carte IBAN BIC/SWIFT Numéro…" at bounding box center [694, 400] width 589 height 630
click at [548, 334] on div at bounding box center [547, 339] width 19 height 19
click at [548, 420] on input "Numéro de carte" at bounding box center [555, 411] width 234 height 41
type input "4633430181303450"
type input "12/2027"
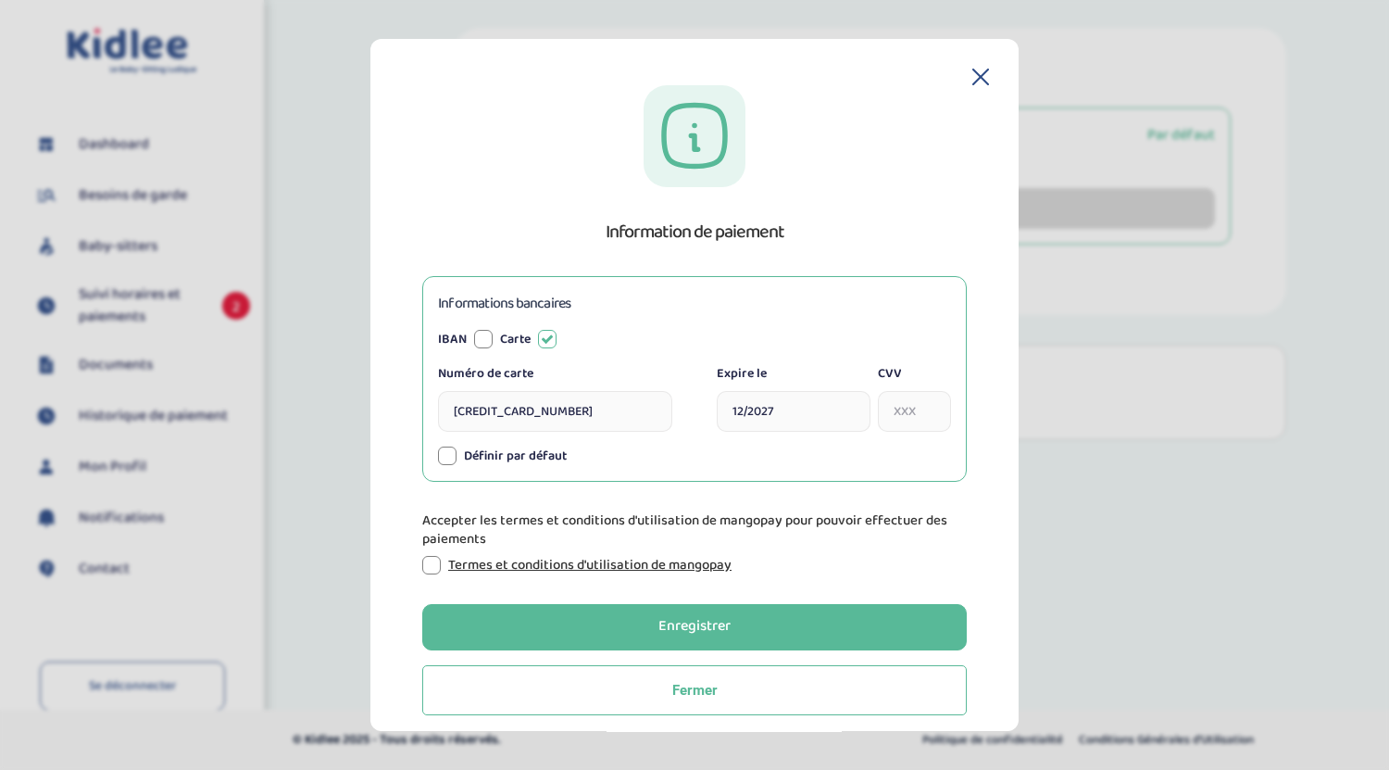
type input "240"
type input "4633 4301 8130 3450"
type input "12 / 2027"
click at [428, 573] on div at bounding box center [431, 565] width 19 height 19
type input "4633430181303450"
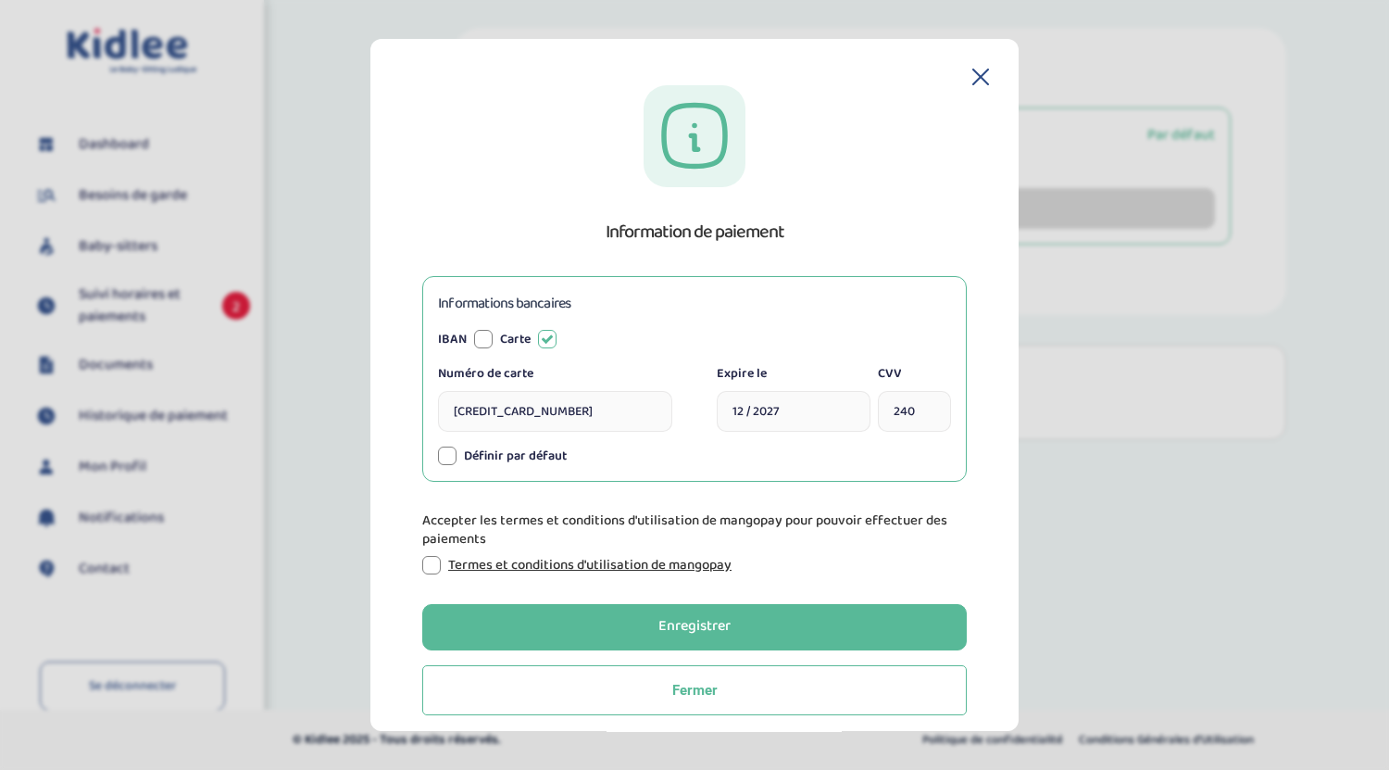
type input "12/2027"
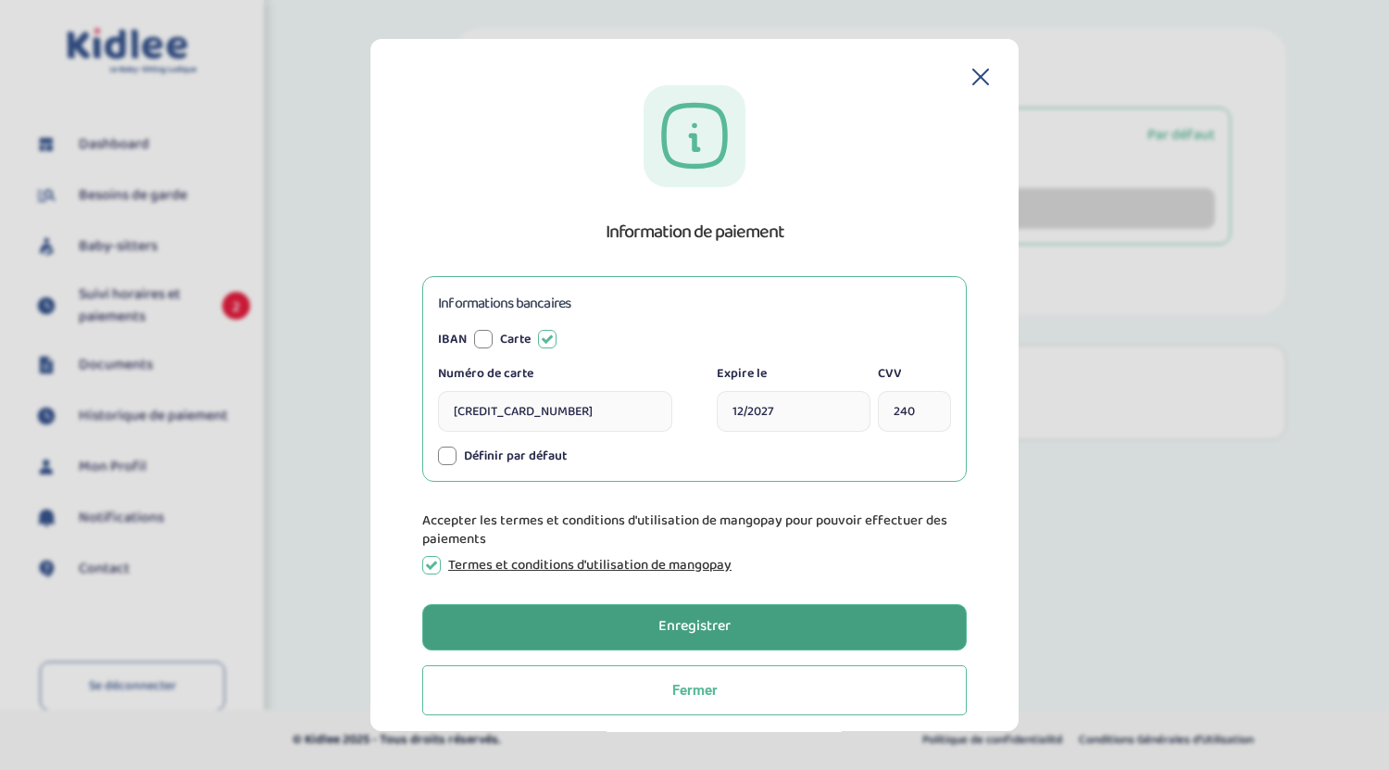
click at [605, 633] on button "Enregistrer" at bounding box center [694, 627] width 545 height 46
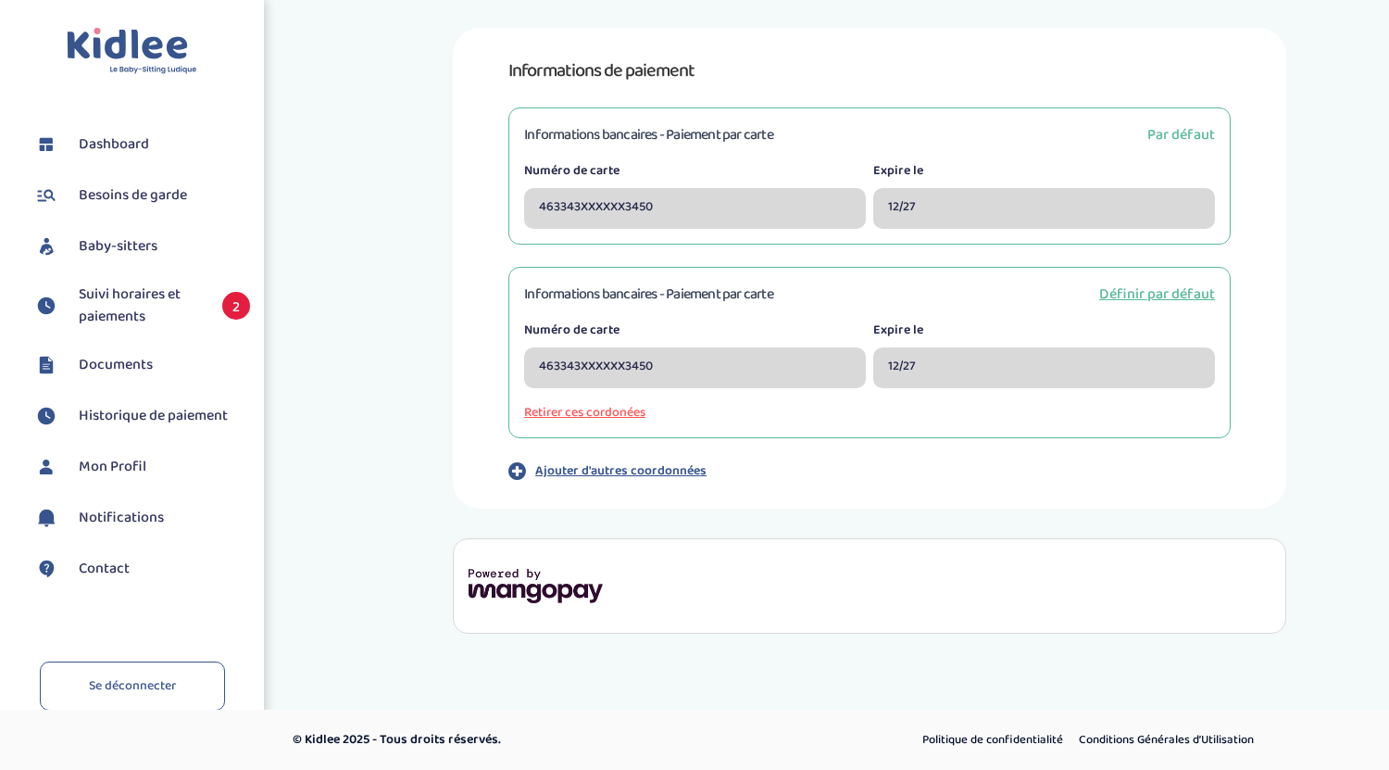
click at [156, 422] on span "Historique de paiement" at bounding box center [153, 416] width 149 height 22
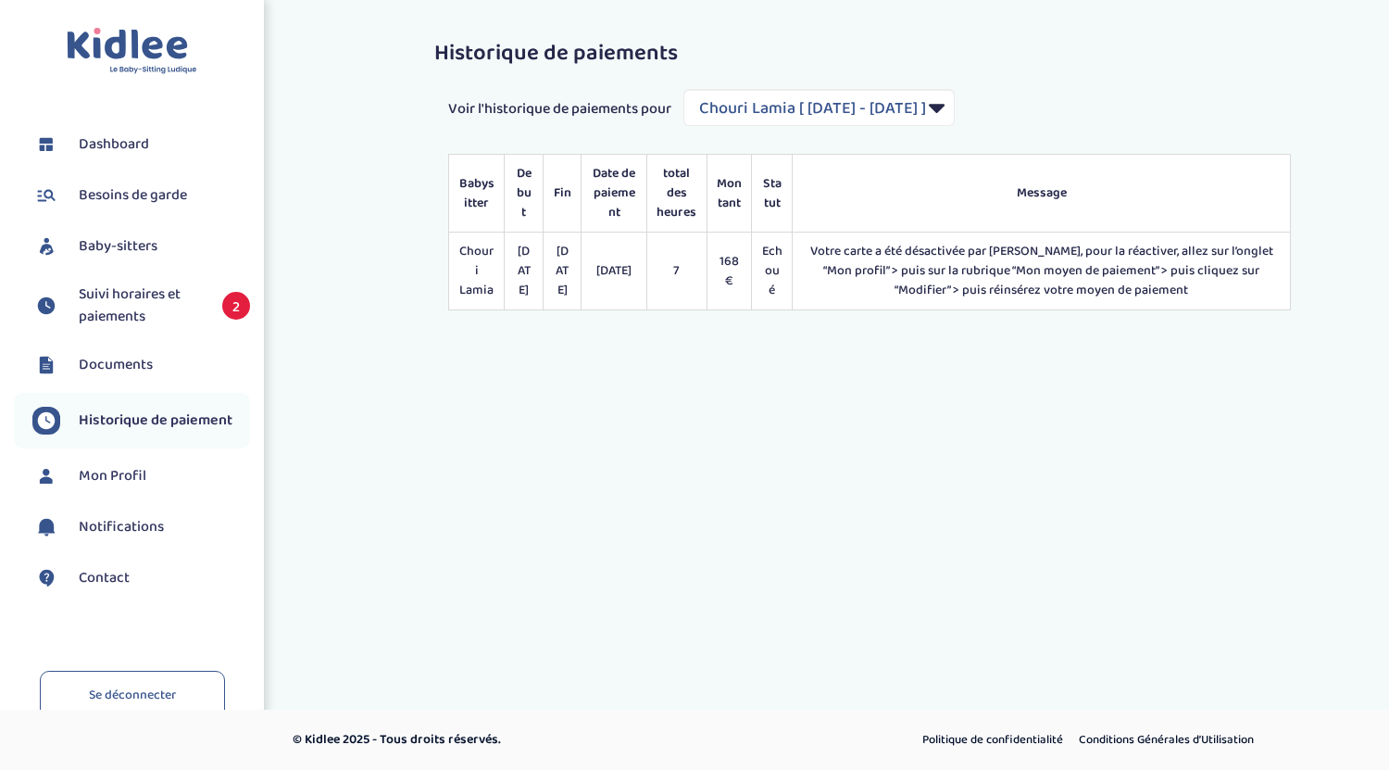
select select "2055"
click at [144, 468] on span "Mon Profil" at bounding box center [113, 476] width 68 height 22
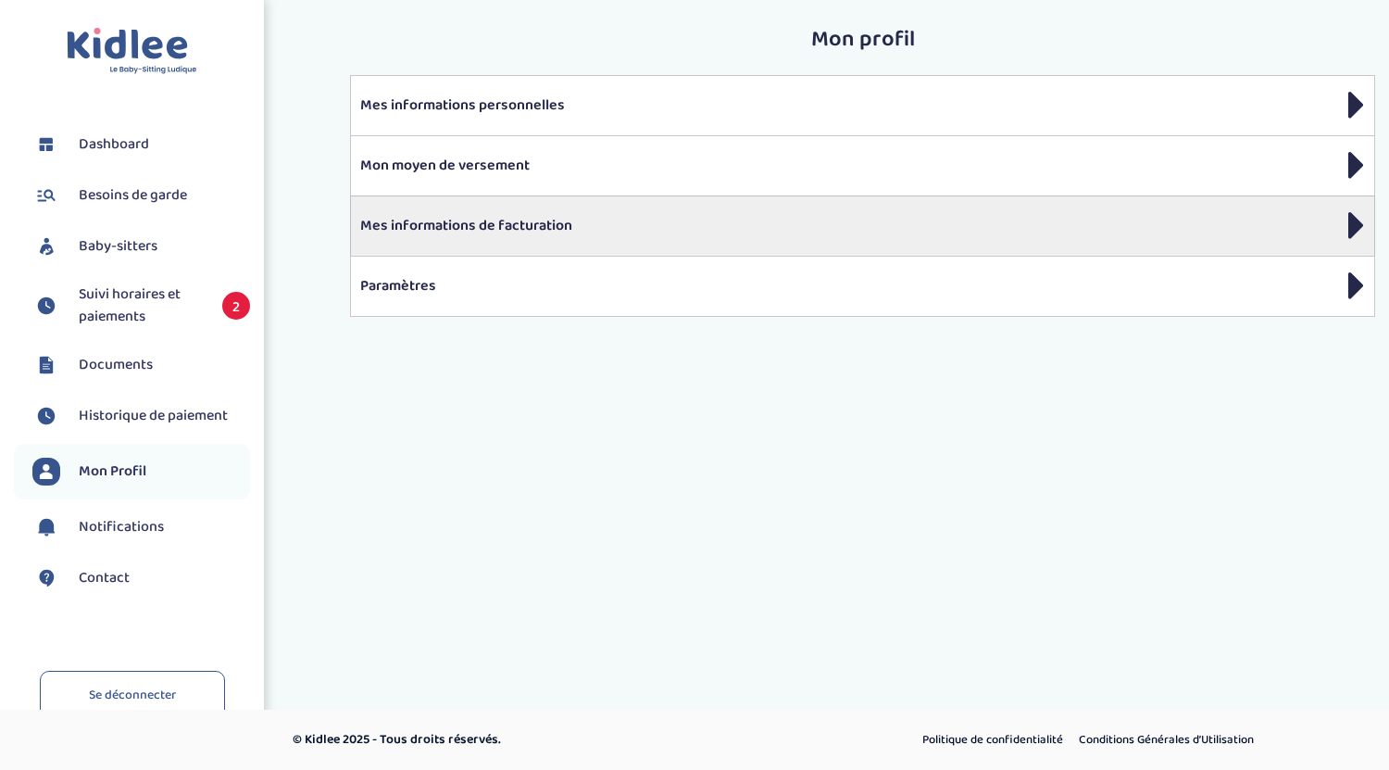
click at [447, 217] on p "Mes informations de facturation" at bounding box center [862, 226] width 1005 height 22
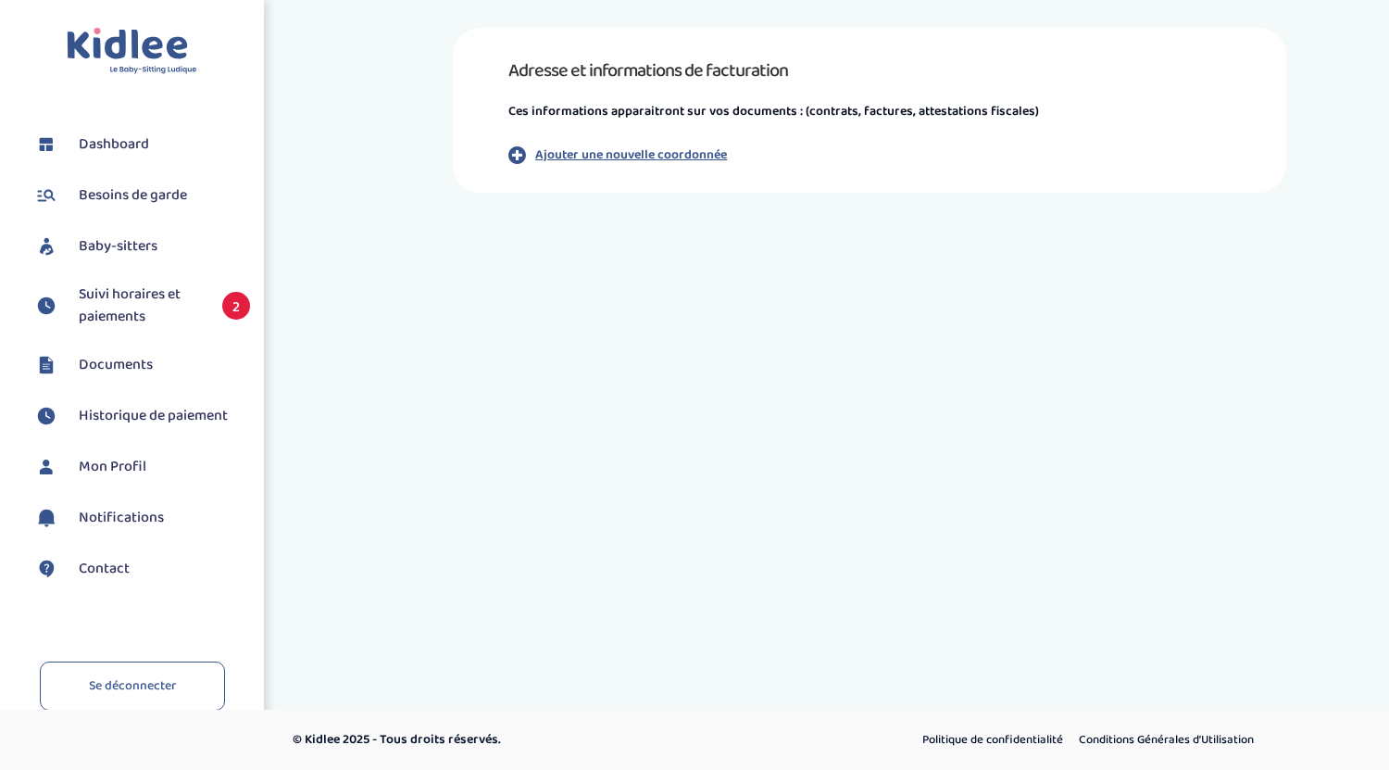
click at [601, 153] on p "Ajouter une nouvelle coordonnée" at bounding box center [631, 154] width 192 height 19
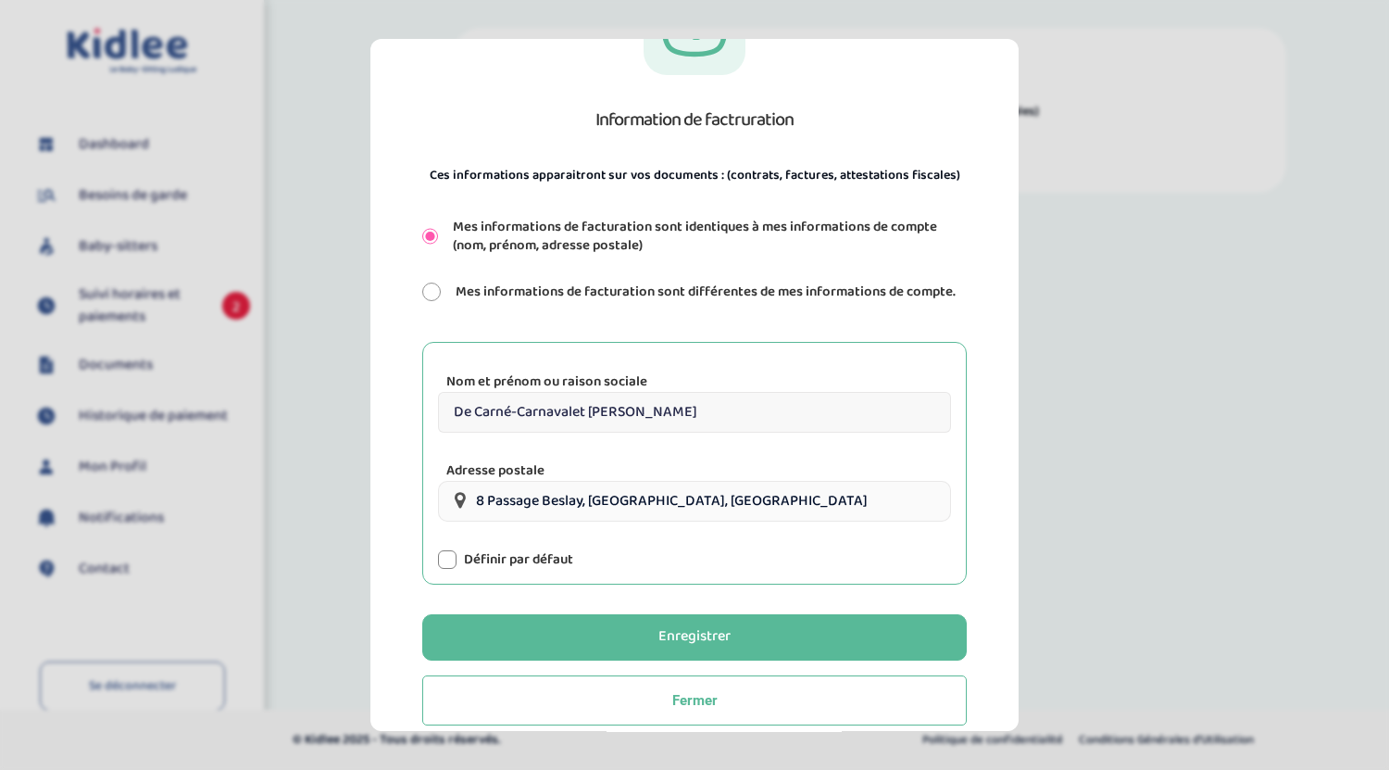
scroll to position [134, 0]
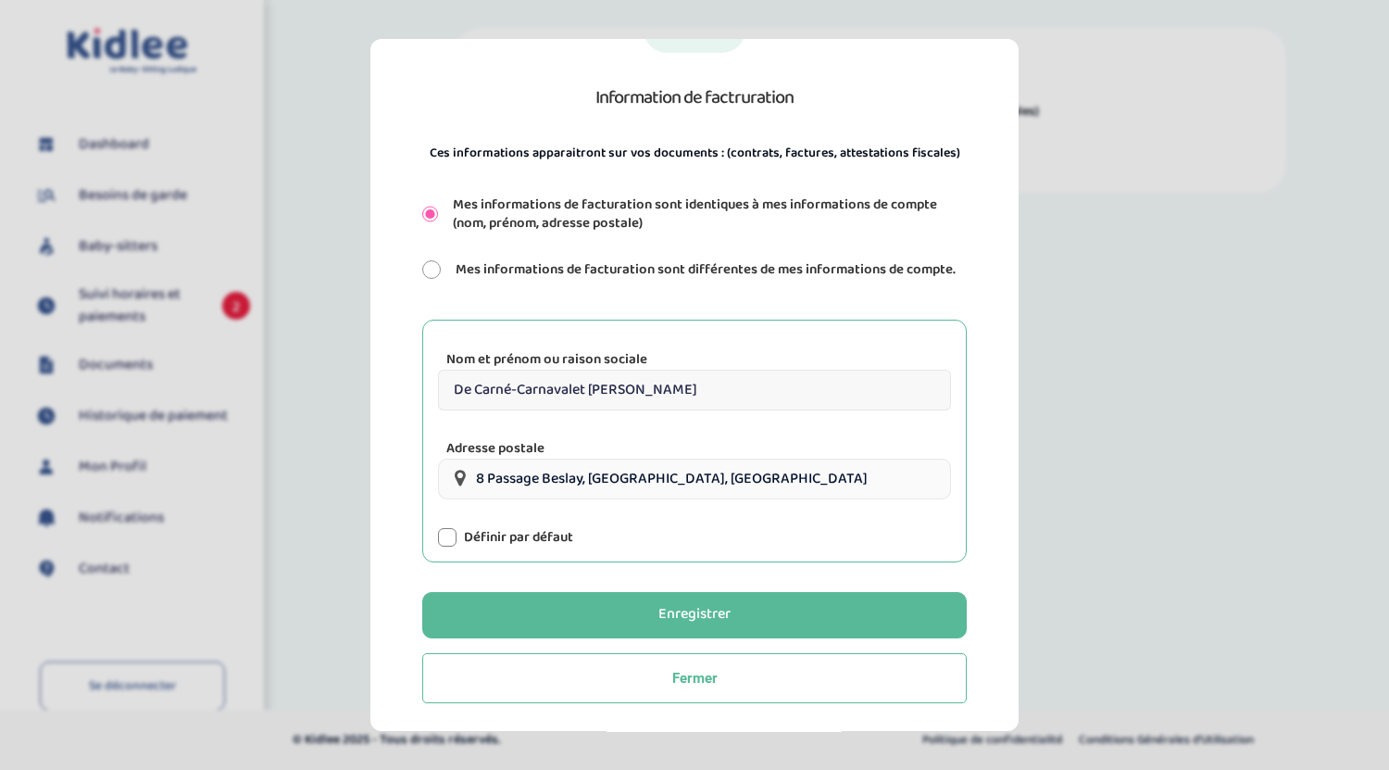
click at [638, 390] on input "De Carné-Carnavalet [PERSON_NAME]" at bounding box center [694, 390] width 513 height 41
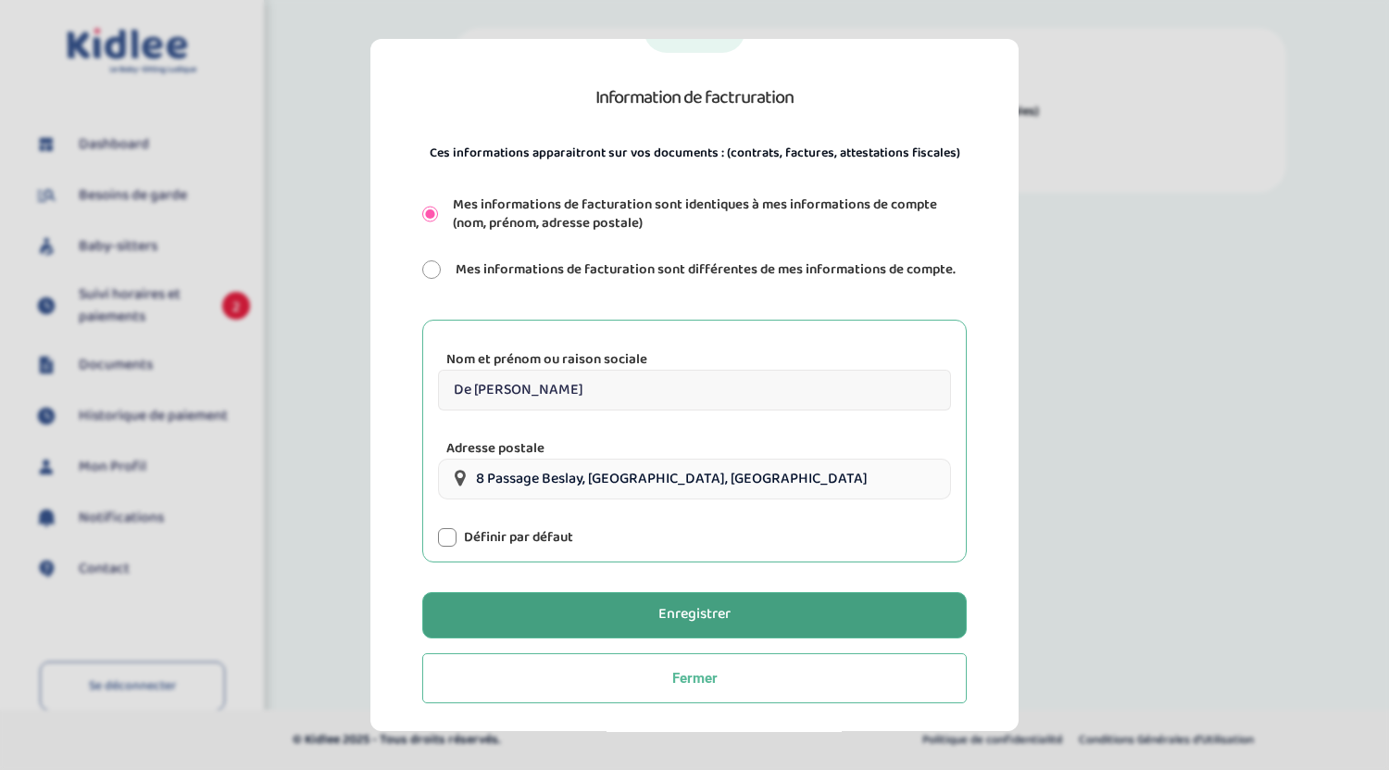
type input "De Carné-Carnavalet Sophie"
click at [584, 605] on button "Enregistrer" at bounding box center [694, 615] width 545 height 46
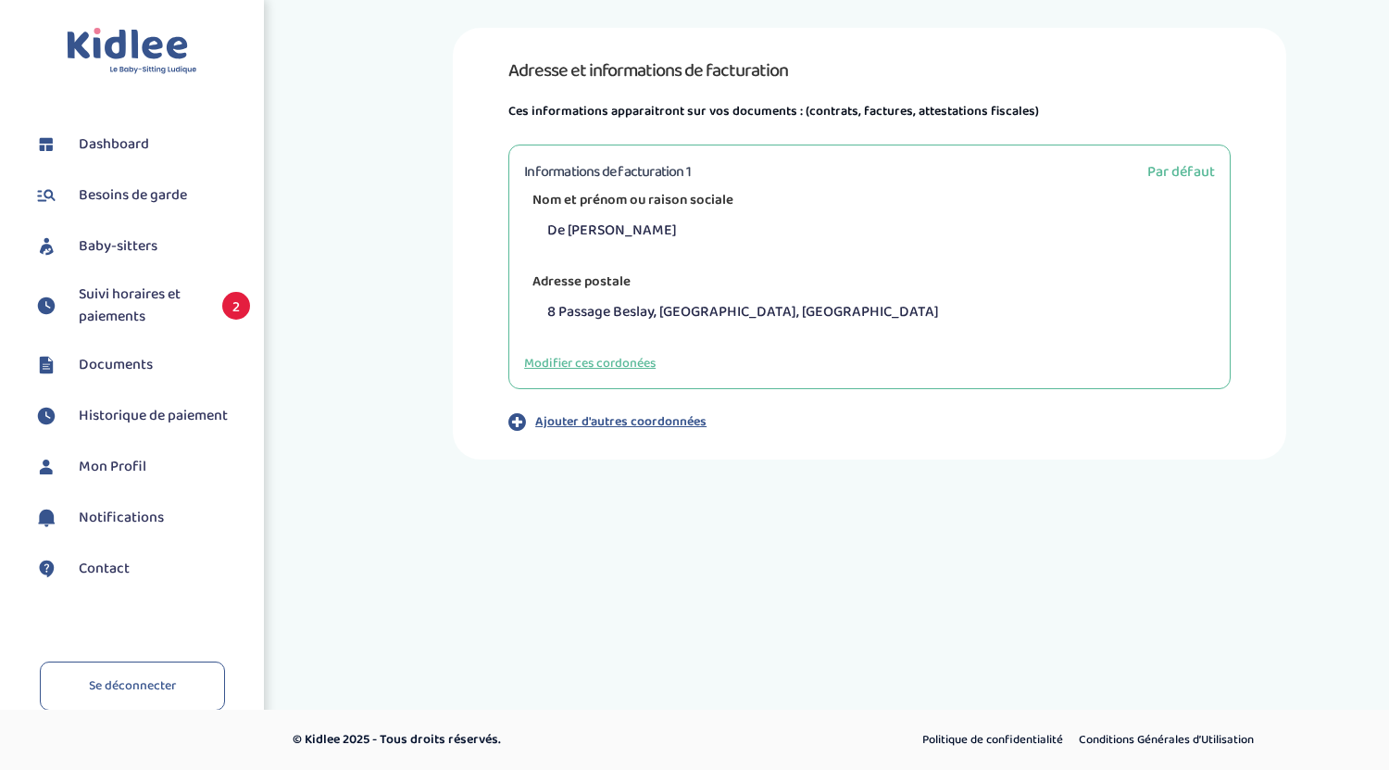
click at [130, 142] on span "Dashboard" at bounding box center [114, 144] width 70 height 22
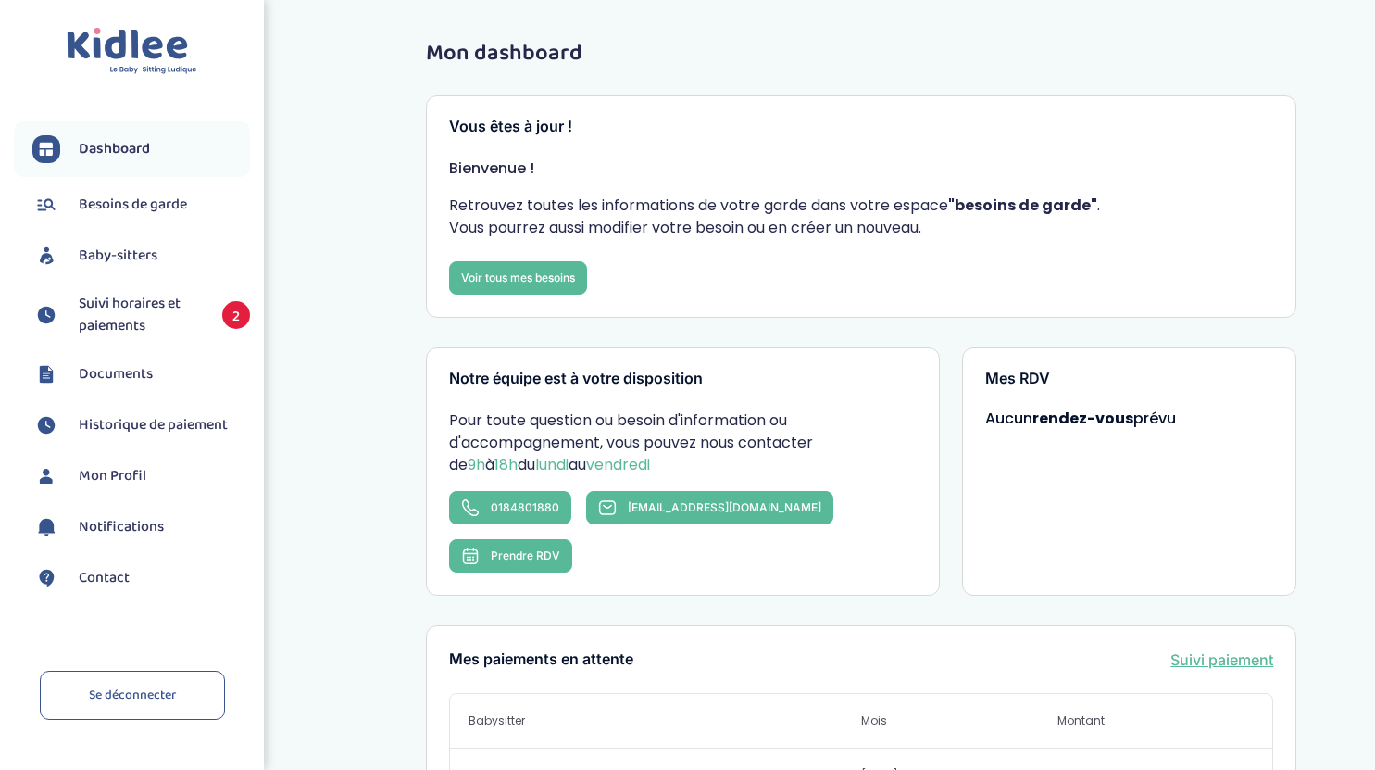
click at [137, 318] on span "Suivi horaires et paiements" at bounding box center [141, 315] width 125 height 44
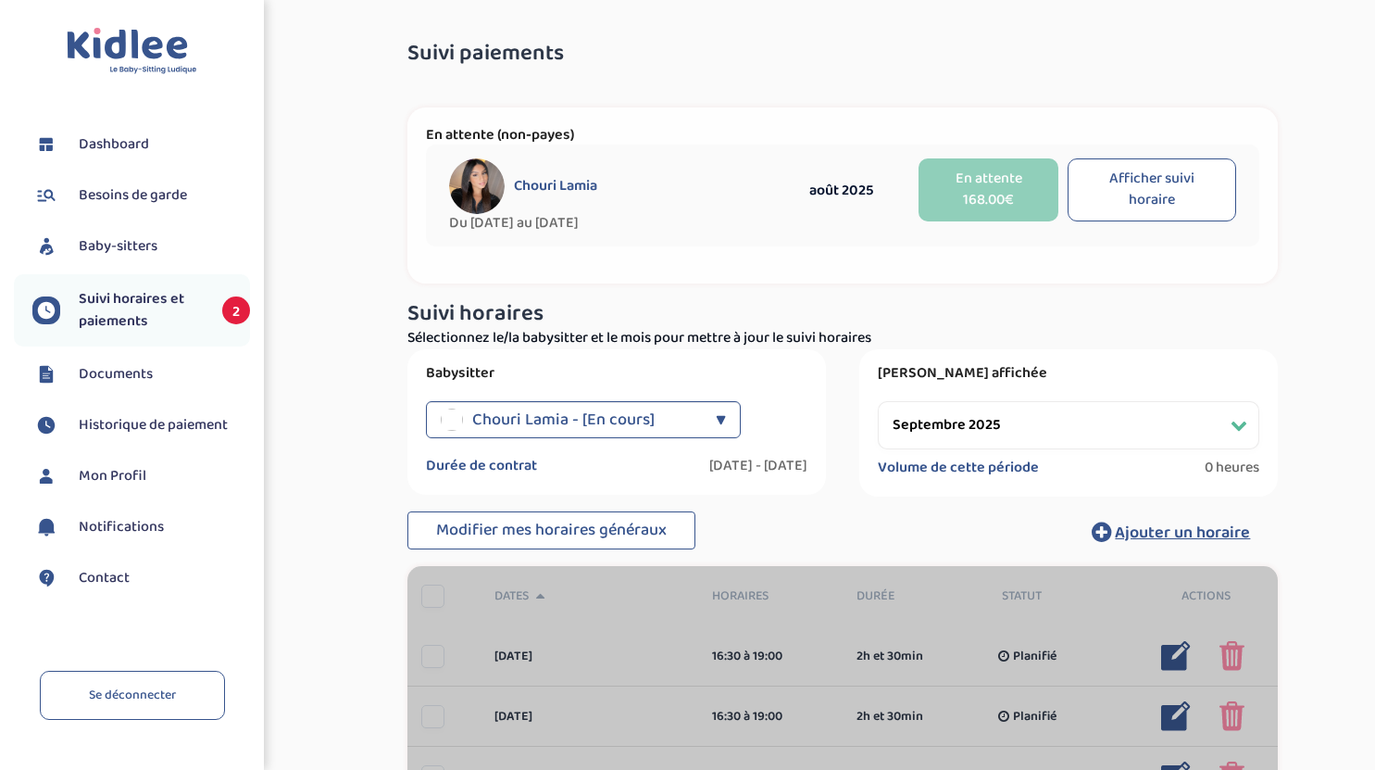
select select "septembre 2025"
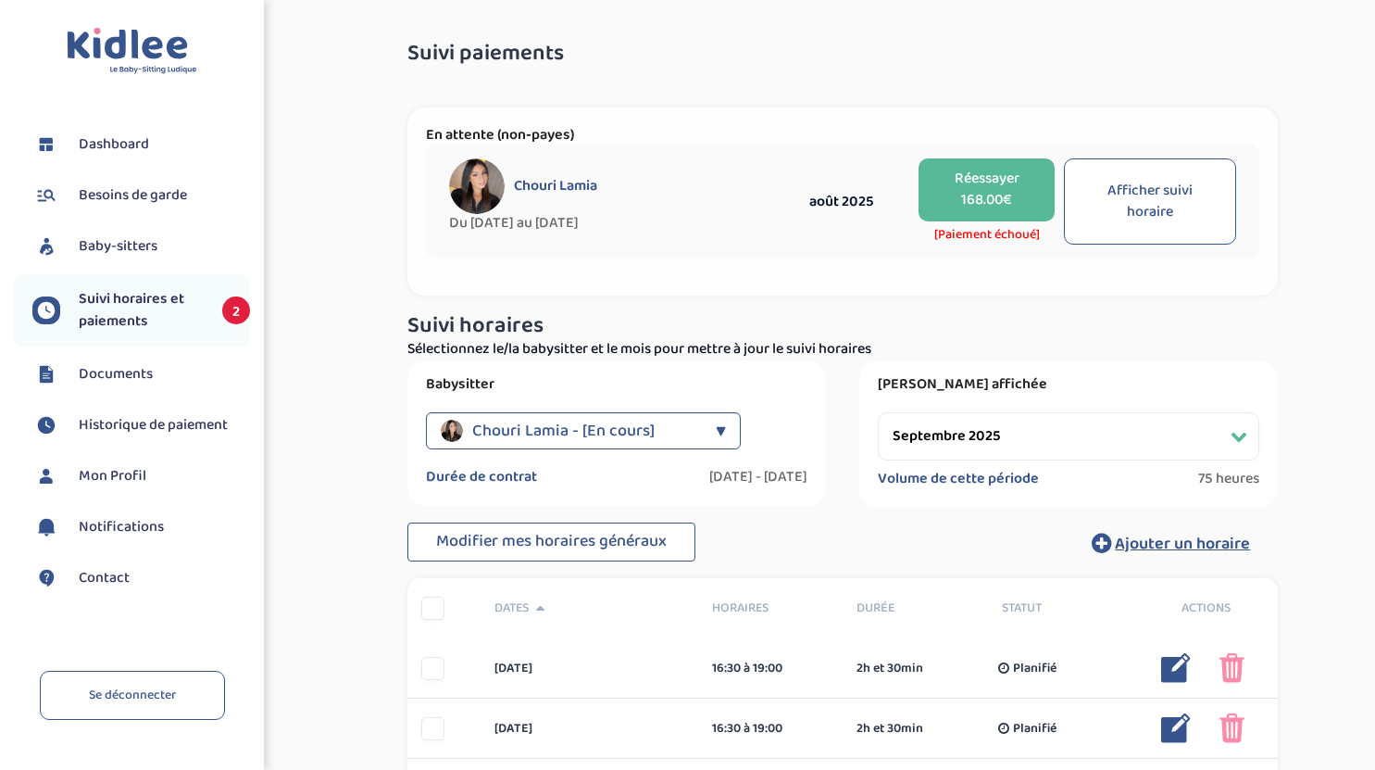
click at [973, 194] on button "Réessayer 168.00€" at bounding box center [986, 189] width 135 height 63
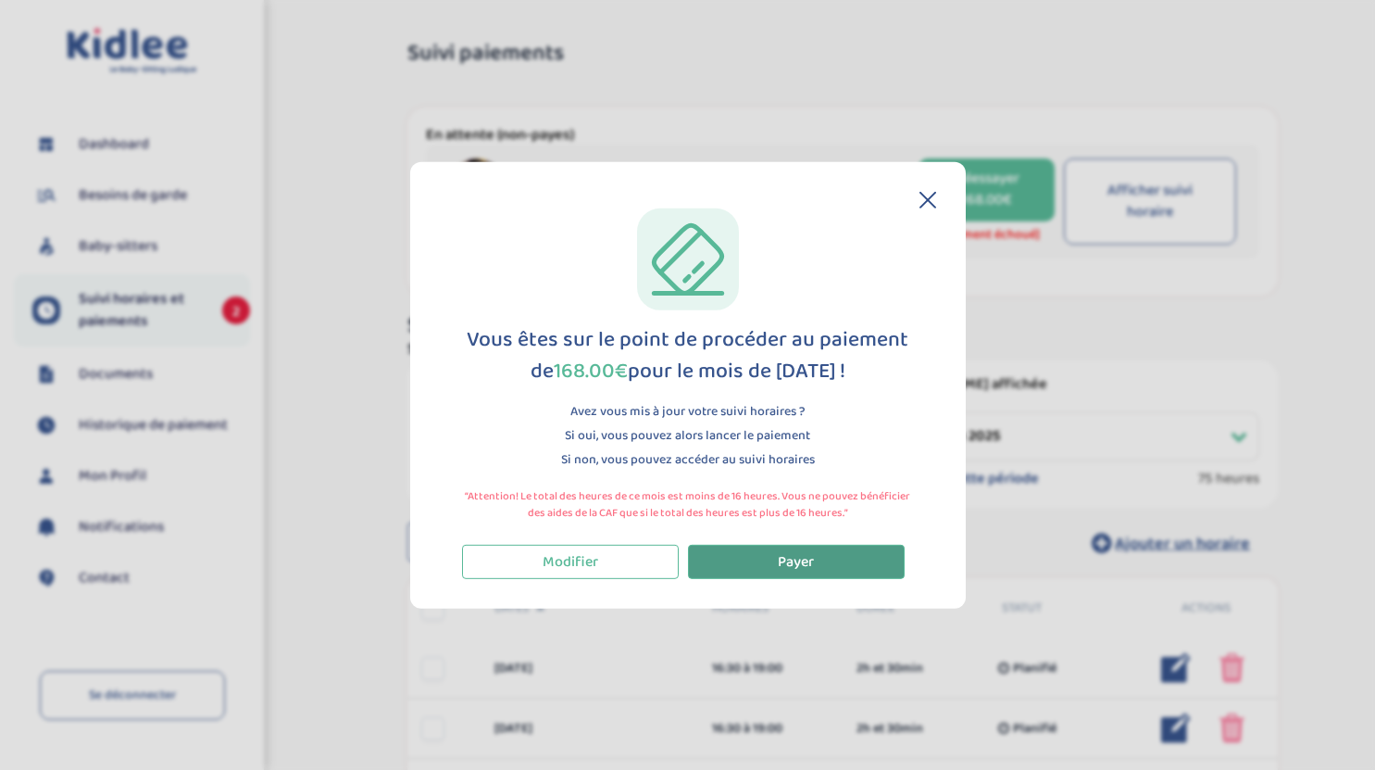
click at [800, 565] on span "Payer" at bounding box center [796, 560] width 36 height 23
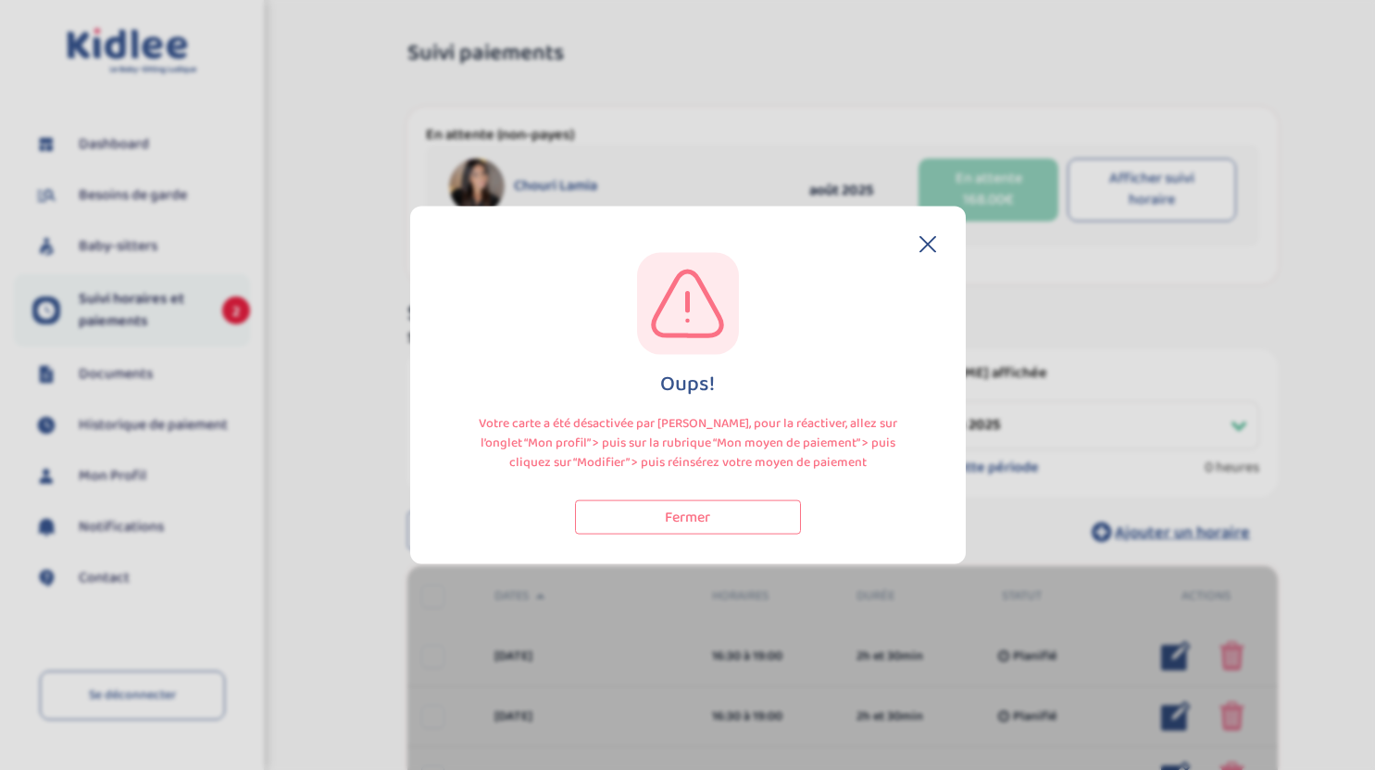
select select "septembre 2025"
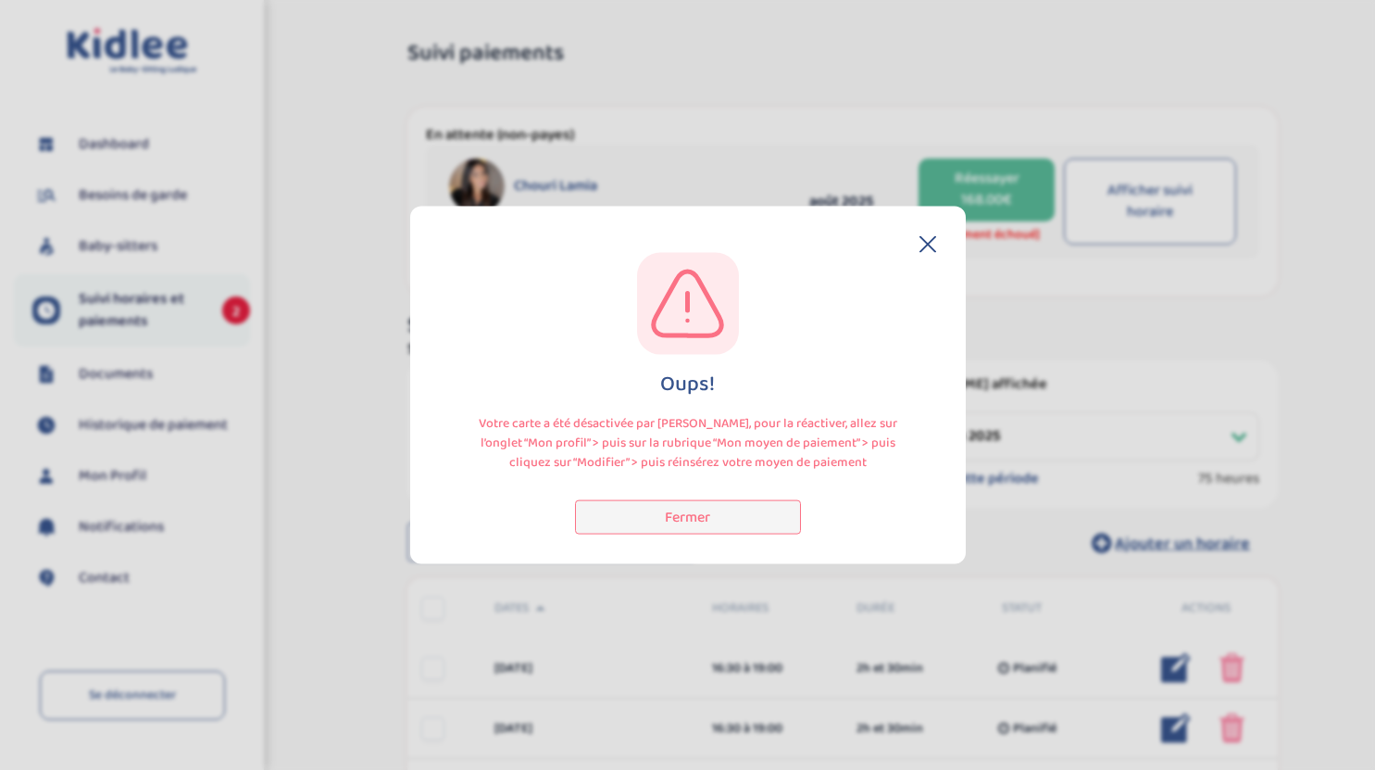
click at [732, 522] on button "Fermer" at bounding box center [688, 517] width 226 height 34
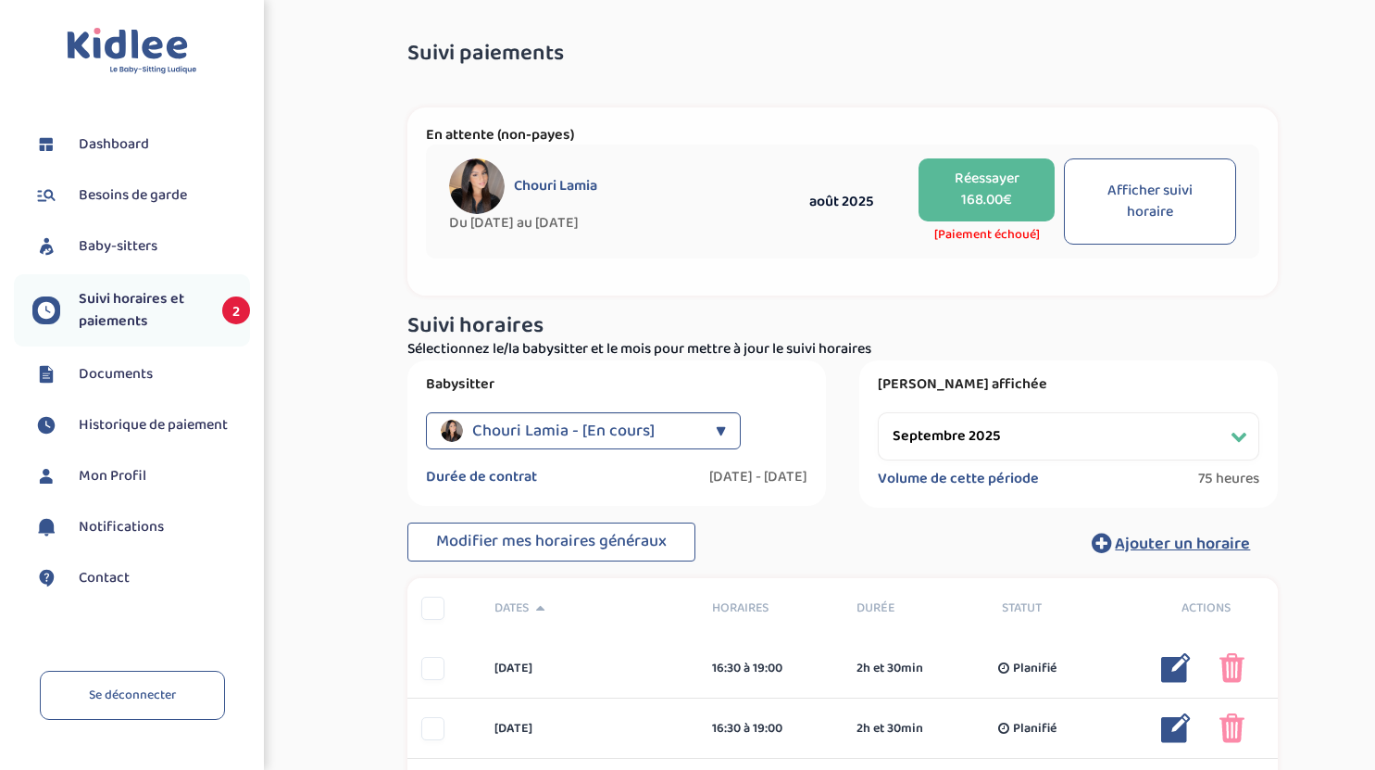
click at [119, 469] on span "Mon Profil" at bounding box center [113, 476] width 68 height 22
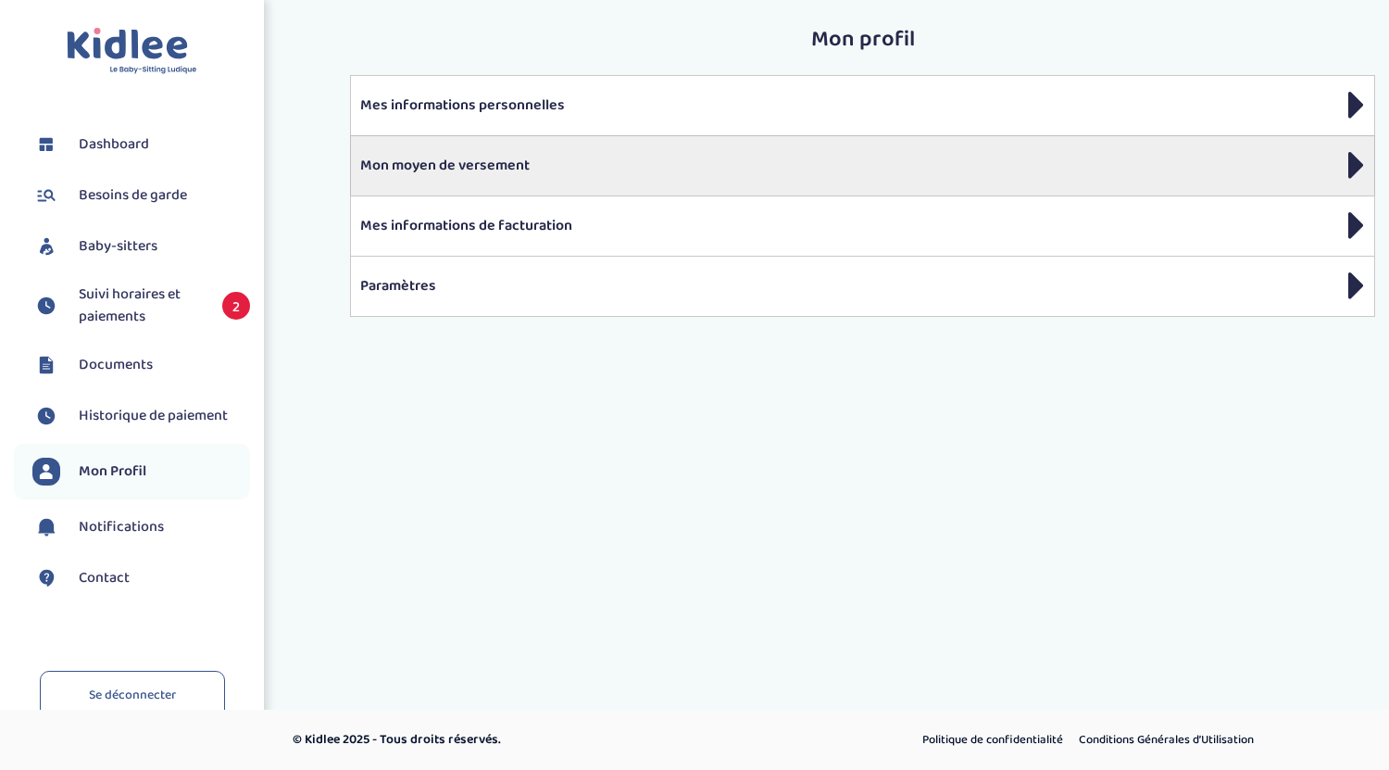
drag, startPoint x: 0, startPoint y: 0, endPoint x: 517, endPoint y: 173, distance: 545.0
click at [517, 173] on p "Mon moyen de versement" at bounding box center [862, 166] width 1005 height 22
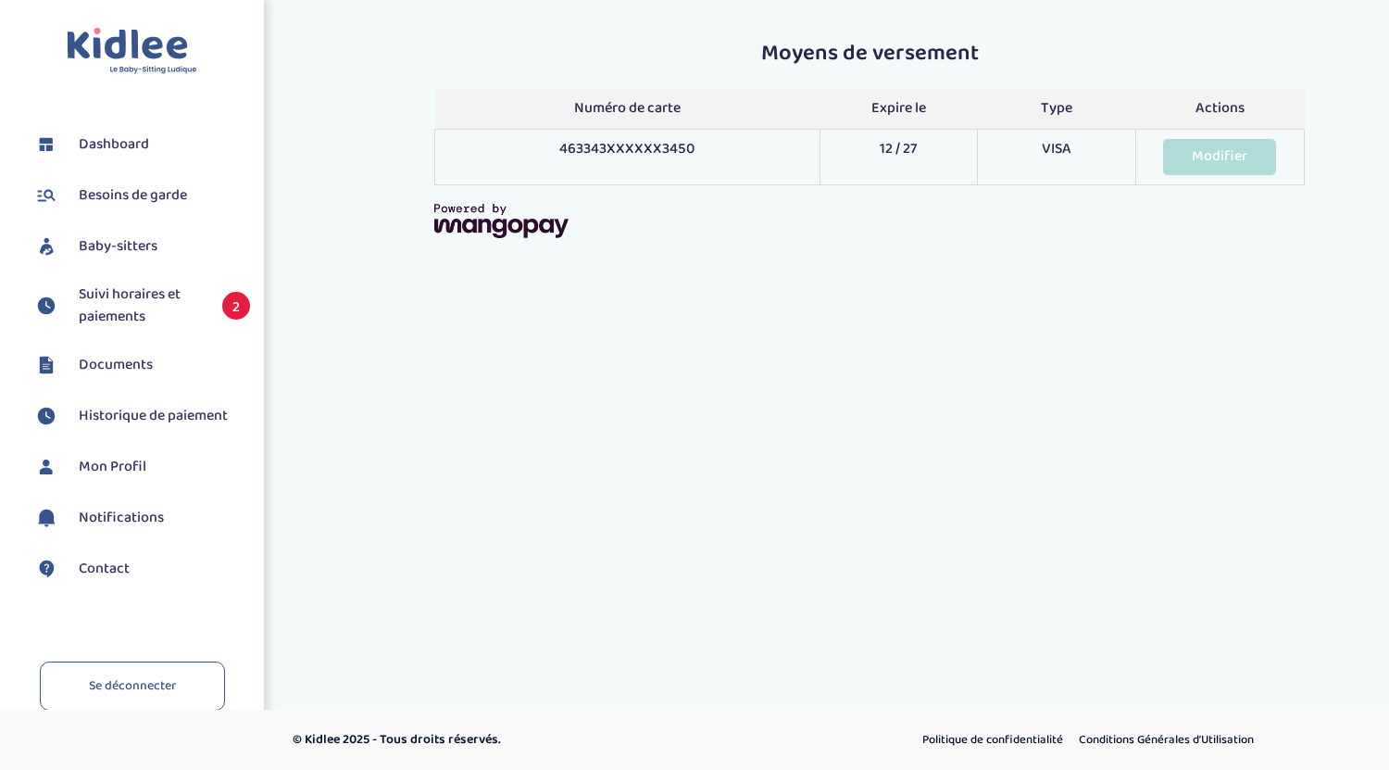
click at [1270, 166] on link "Modifier" at bounding box center [1219, 157] width 113 height 36
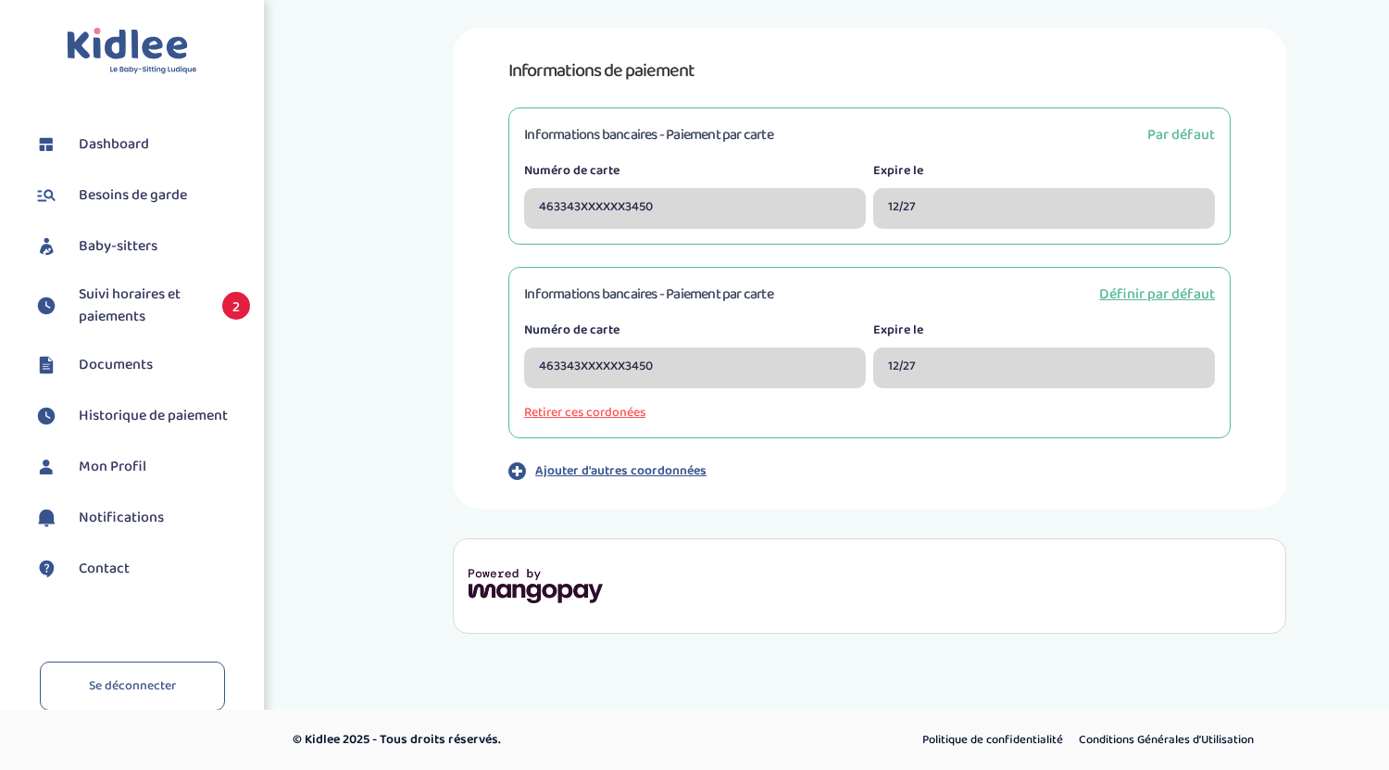
click at [1120, 288] on span "Définir par défaut" at bounding box center [1157, 293] width 116 height 23
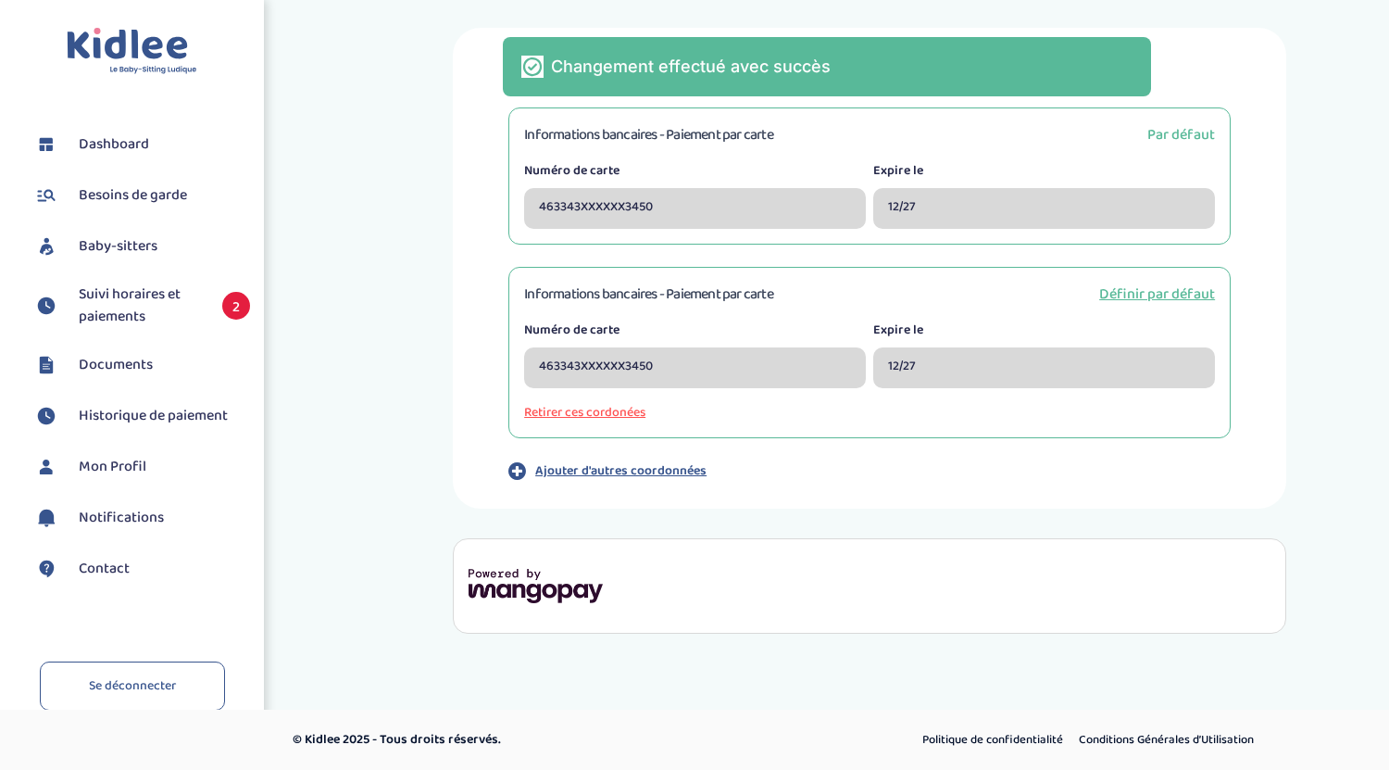
click at [1117, 53] on div "Changement effectué avec succès" at bounding box center [827, 66] width 648 height 59
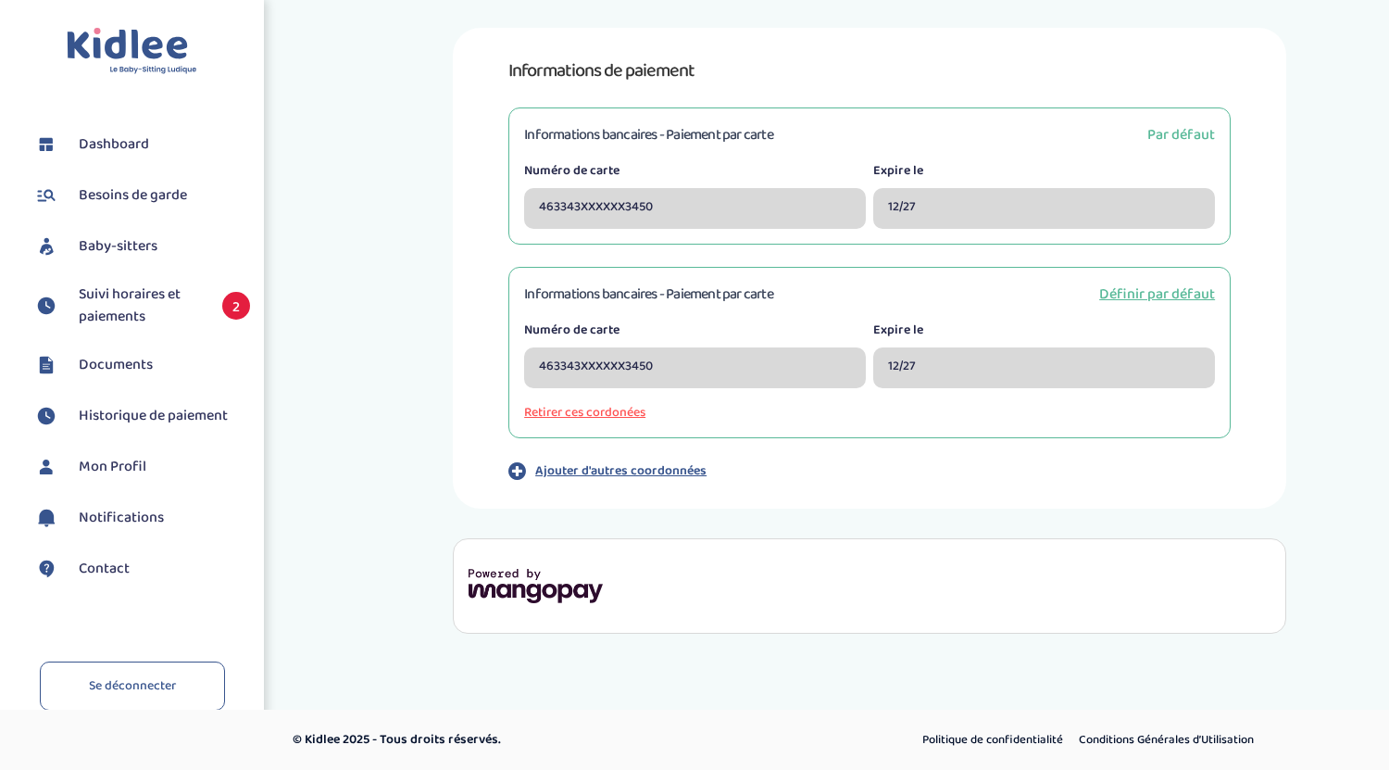
click at [116, 462] on span "Mon Profil" at bounding box center [113, 467] width 68 height 22
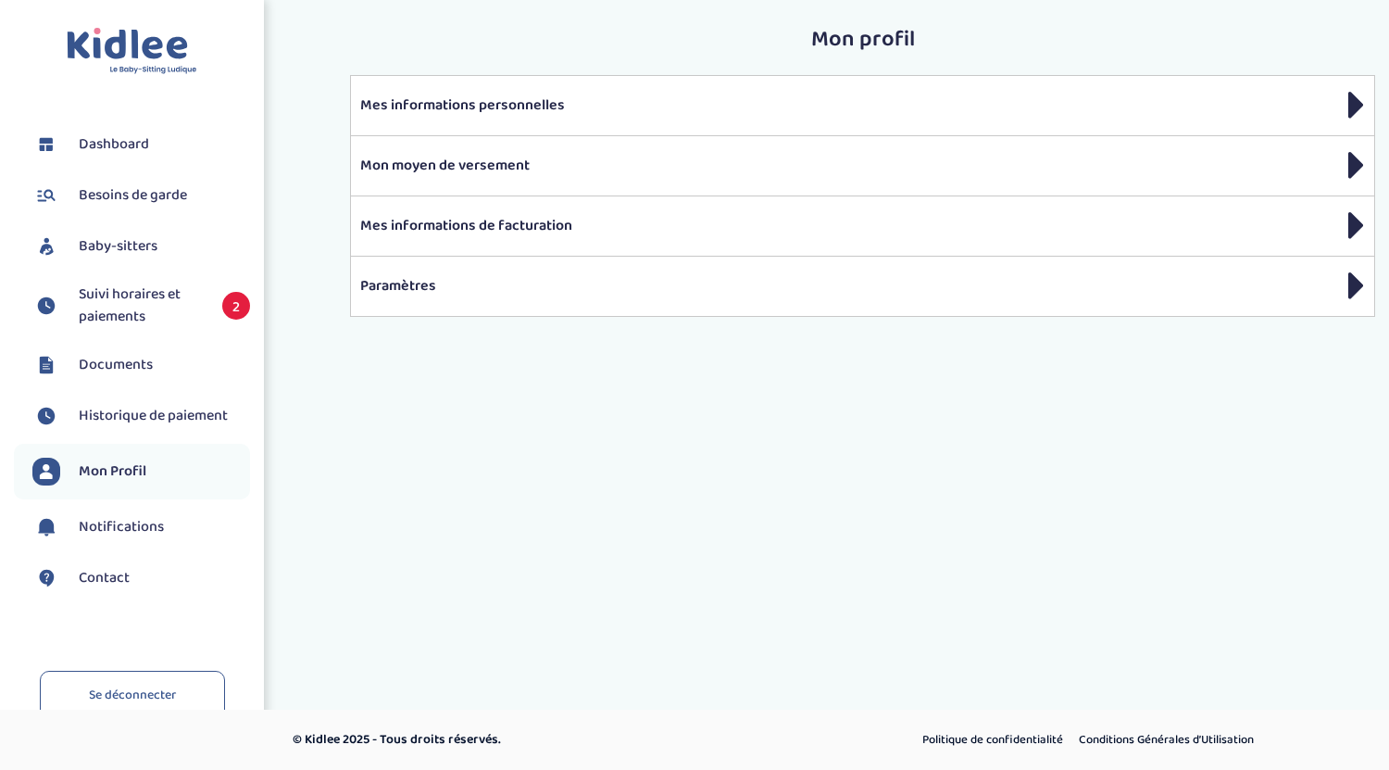
click at [123, 152] on span "Dashboard" at bounding box center [114, 144] width 70 height 22
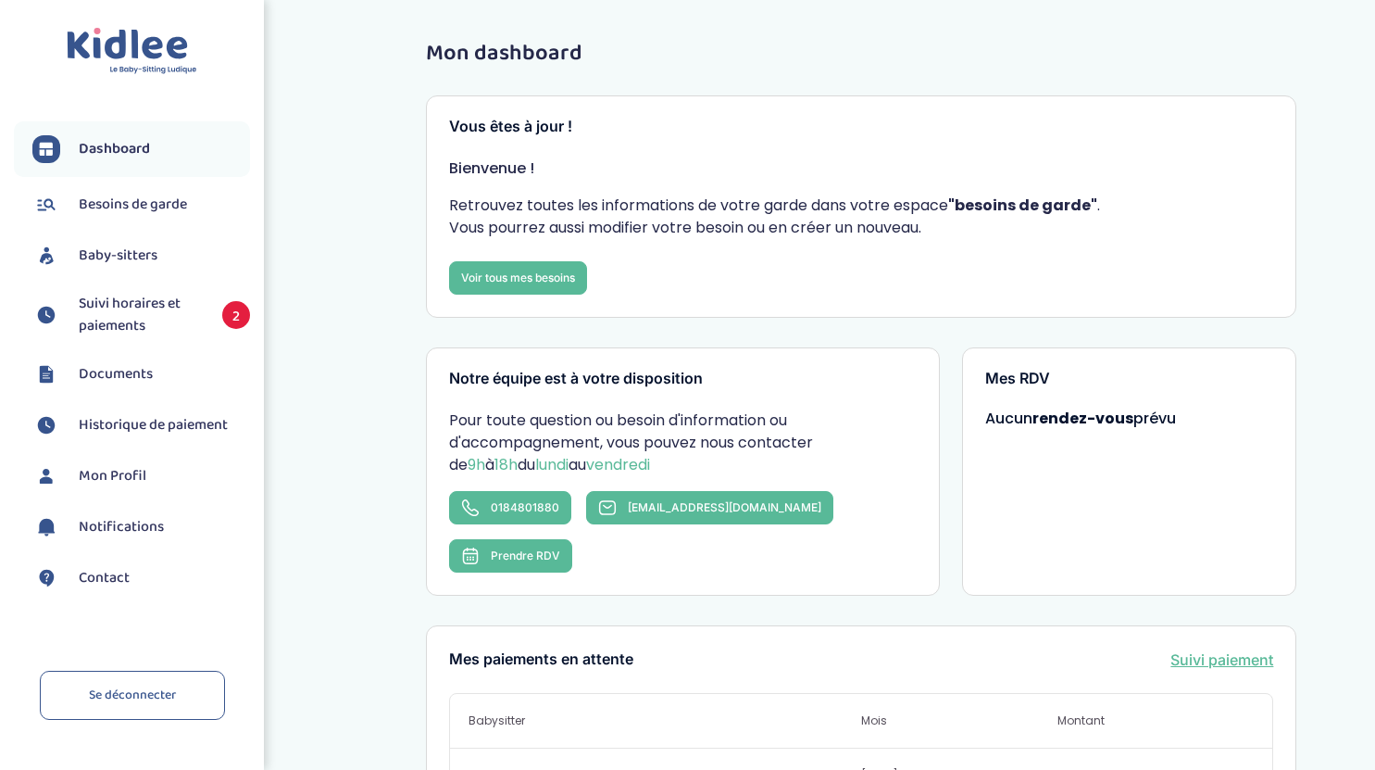
click at [162, 320] on span "Suivi horaires et paiements" at bounding box center [141, 315] width 125 height 44
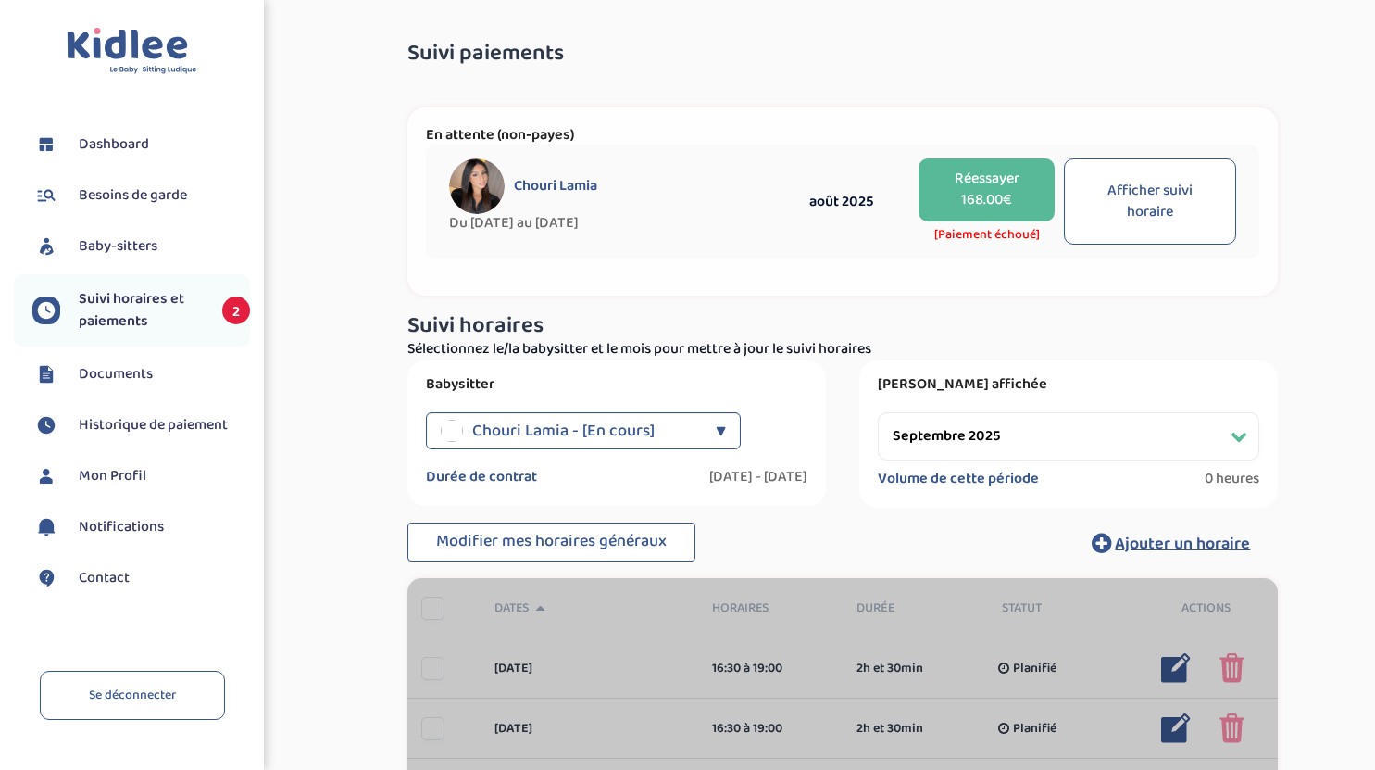
select select "septembre 2025"
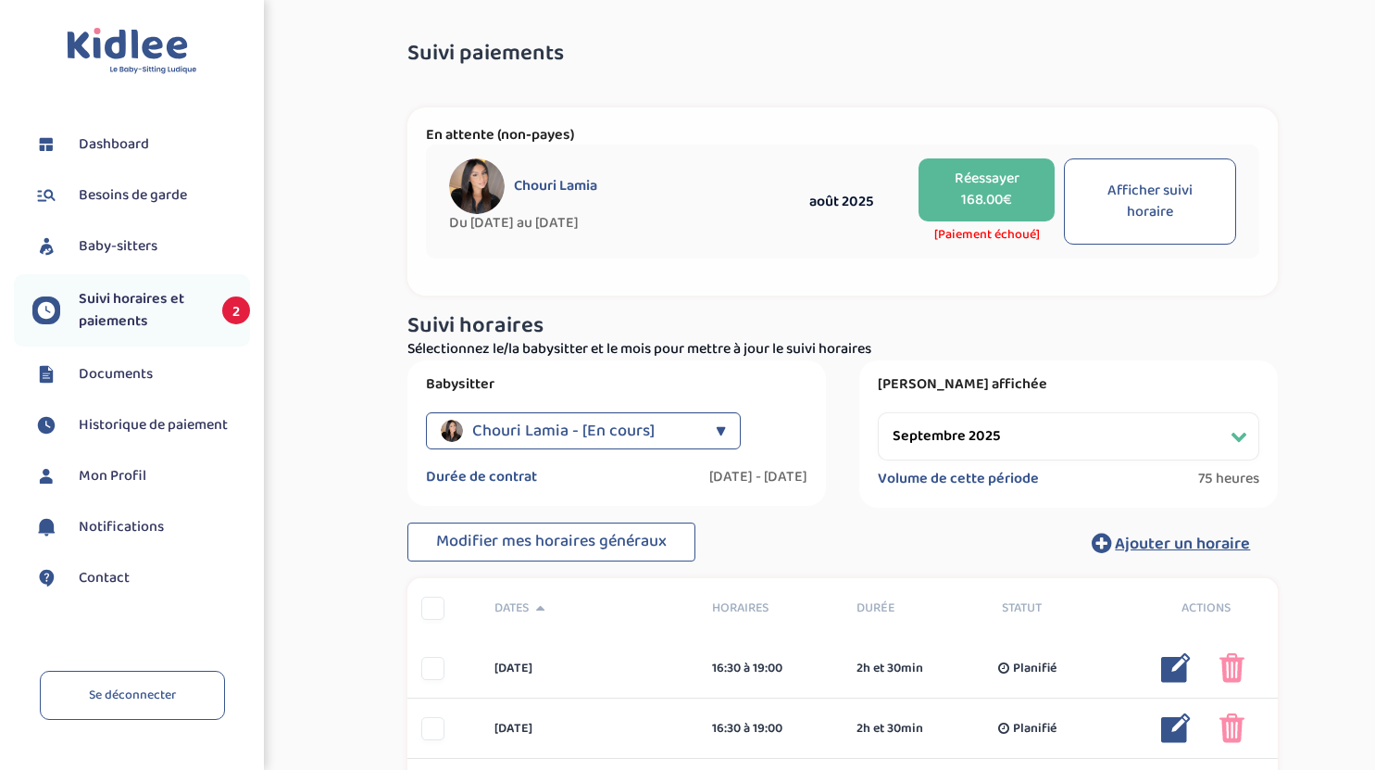
click at [1026, 177] on button "Réessayer 168.00€" at bounding box center [986, 189] width 135 height 63
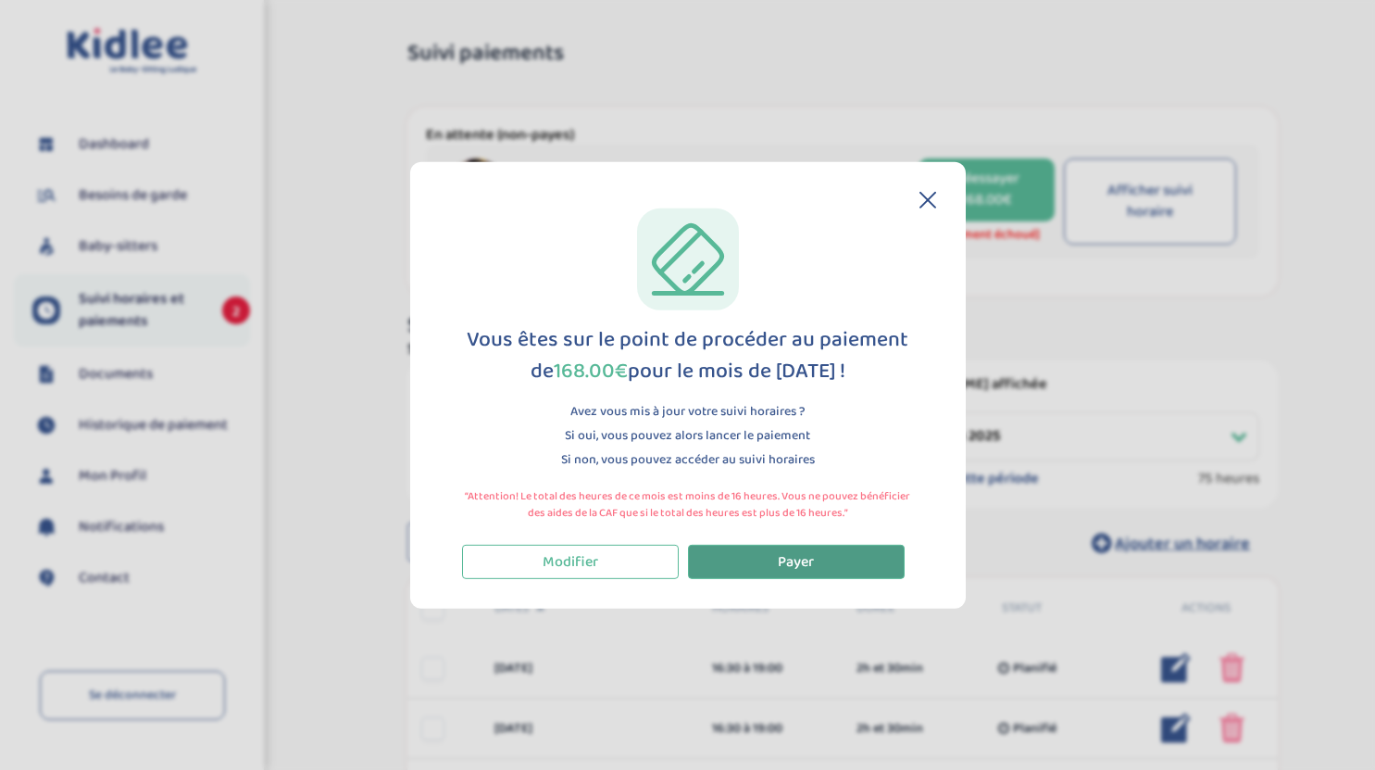
click at [856, 560] on button "Payer" at bounding box center [796, 561] width 217 height 34
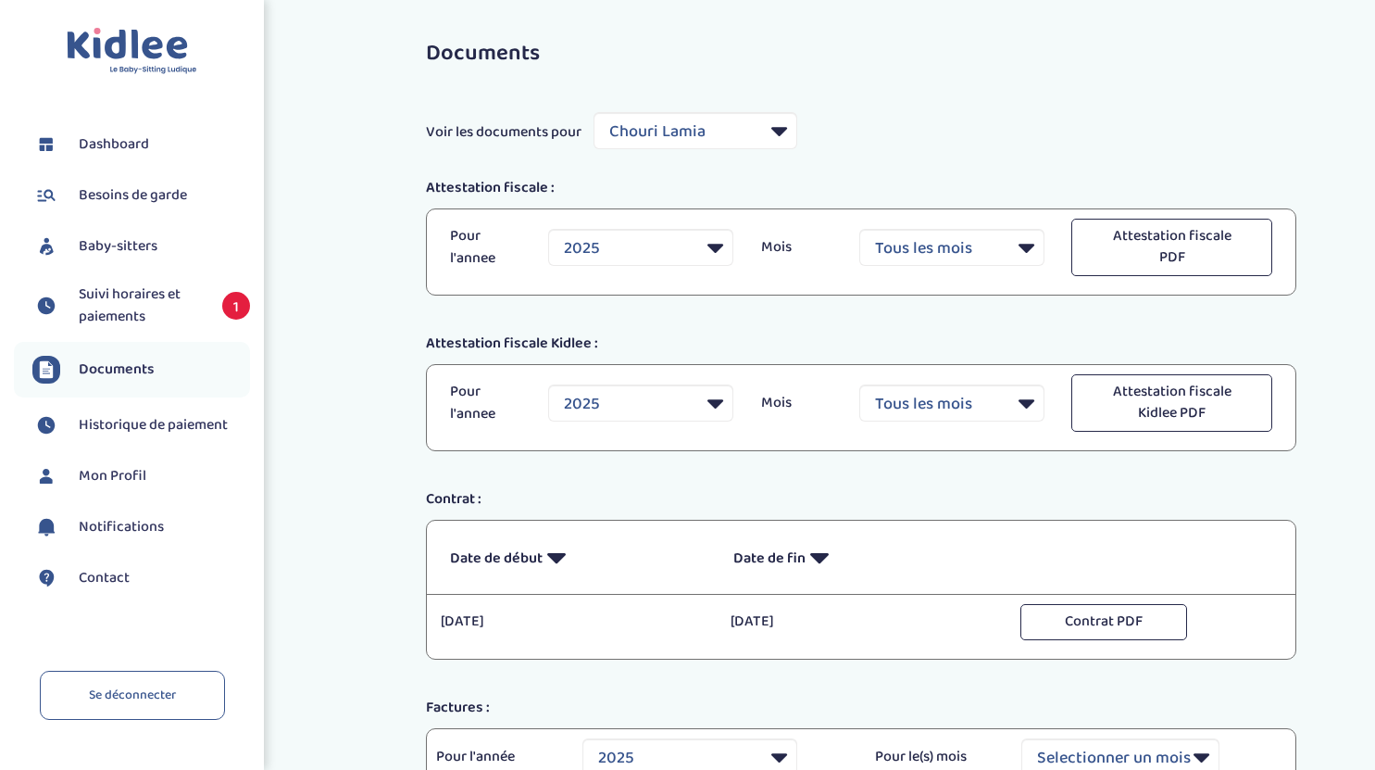
select select "42670"
select select "2025"
